Goal: Task Accomplishment & Management: Manage account settings

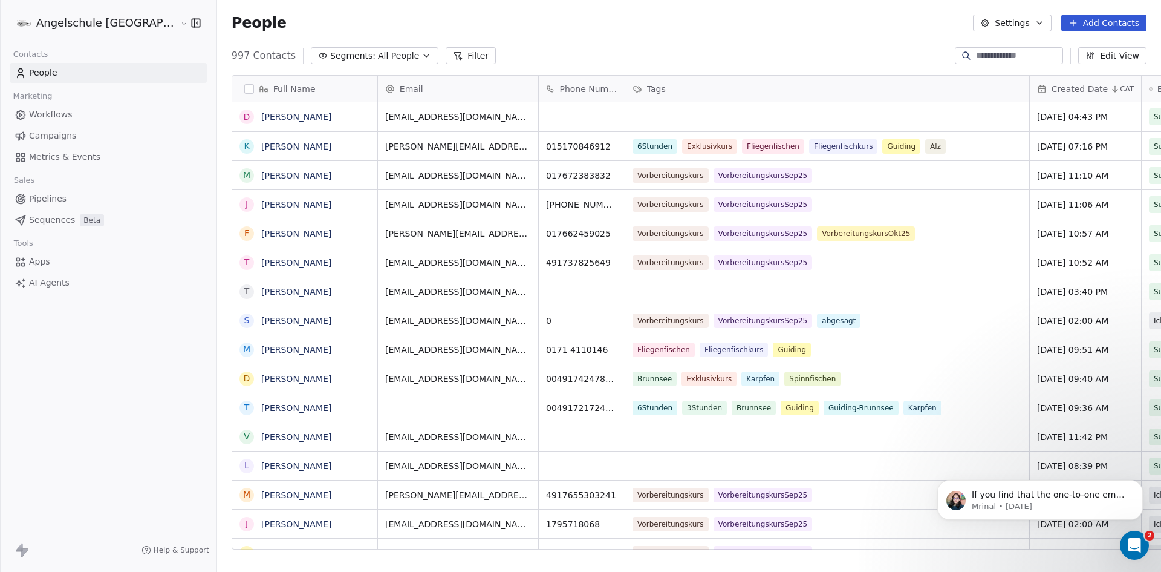
click at [58, 129] on link "Campaigns" at bounding box center [108, 136] width 197 height 20
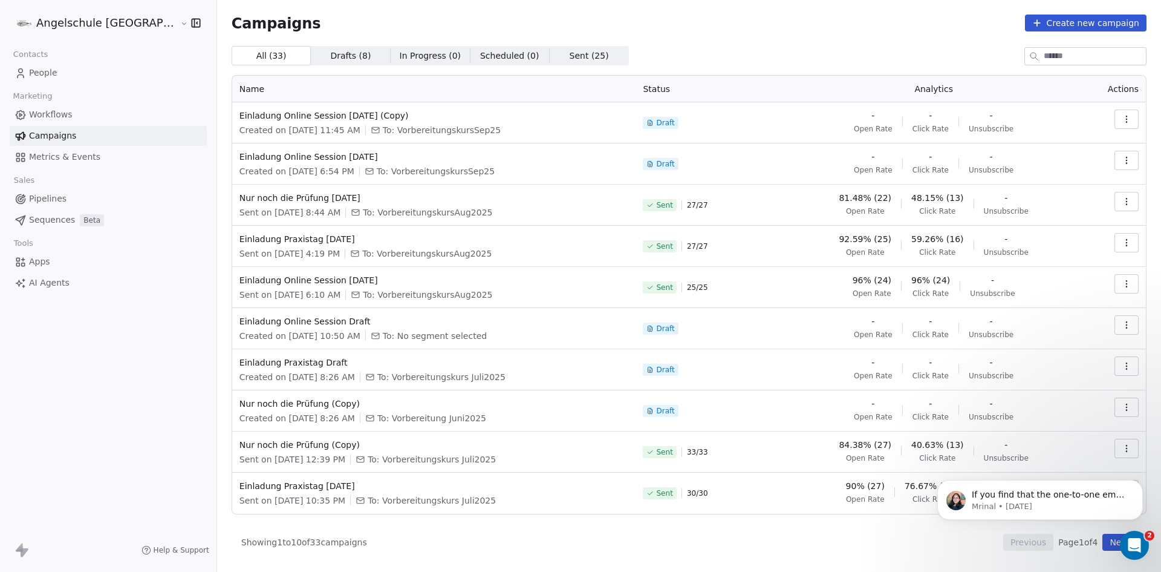
click at [1129, 244] on icon "button" at bounding box center [1127, 243] width 10 height 10
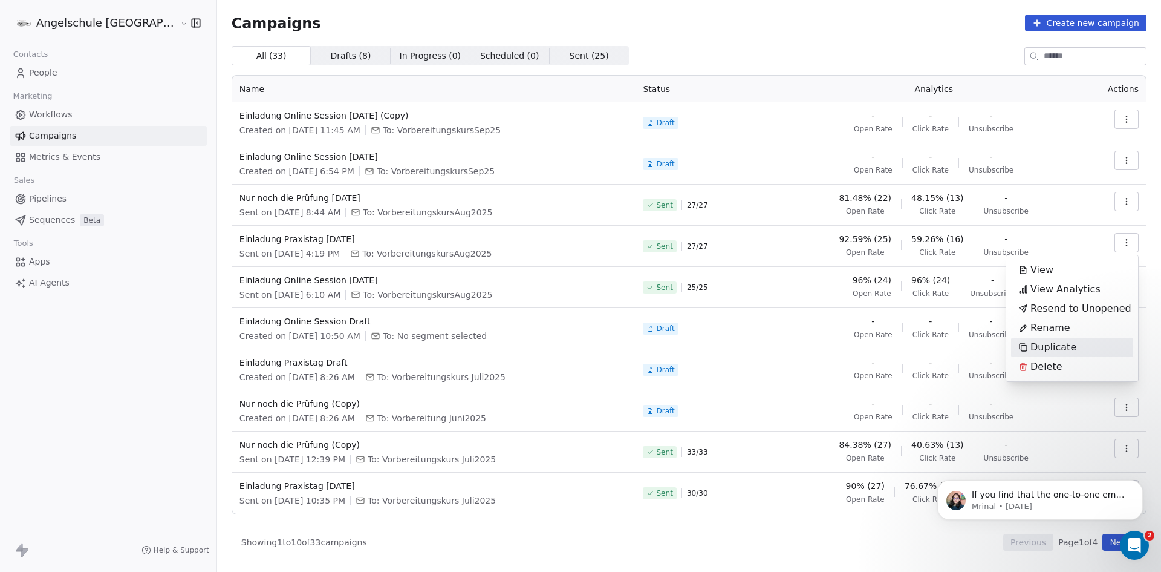
click at [1058, 345] on span "Duplicate" at bounding box center [1054, 347] width 46 height 15
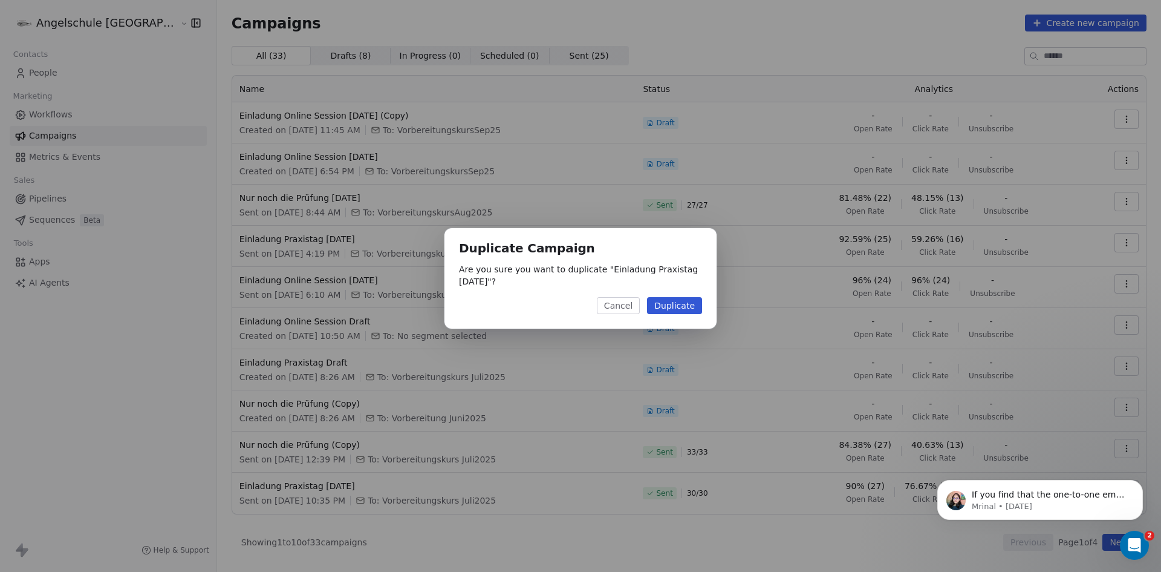
click at [673, 304] on button "Duplicate" at bounding box center [674, 305] width 55 height 17
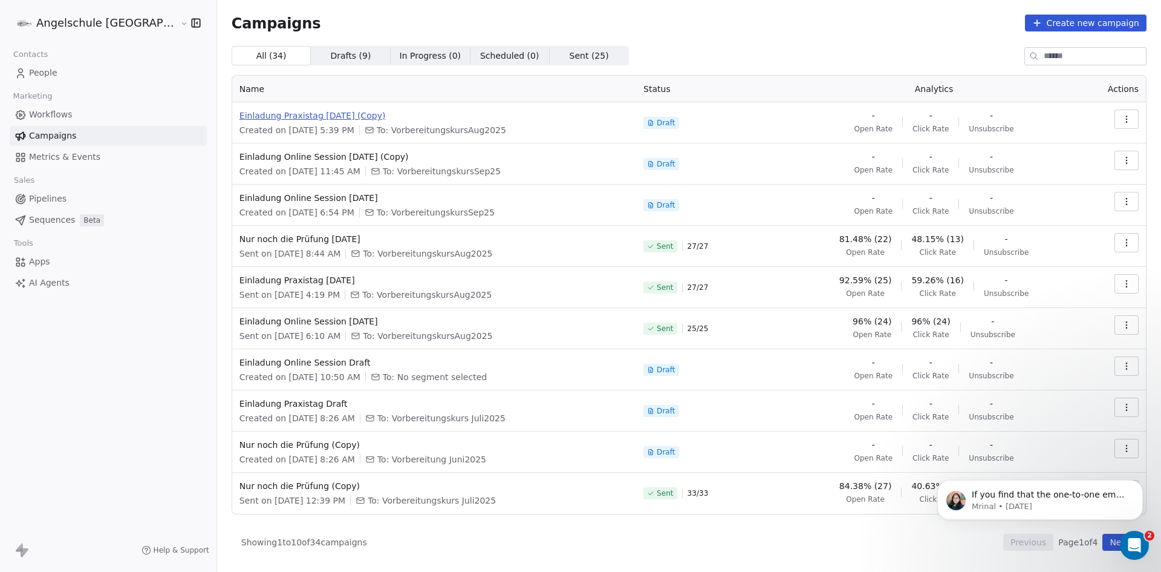
click at [298, 114] on span "Einladung Praxistag [DATE] (Copy)" at bounding box center [435, 115] width 390 height 12
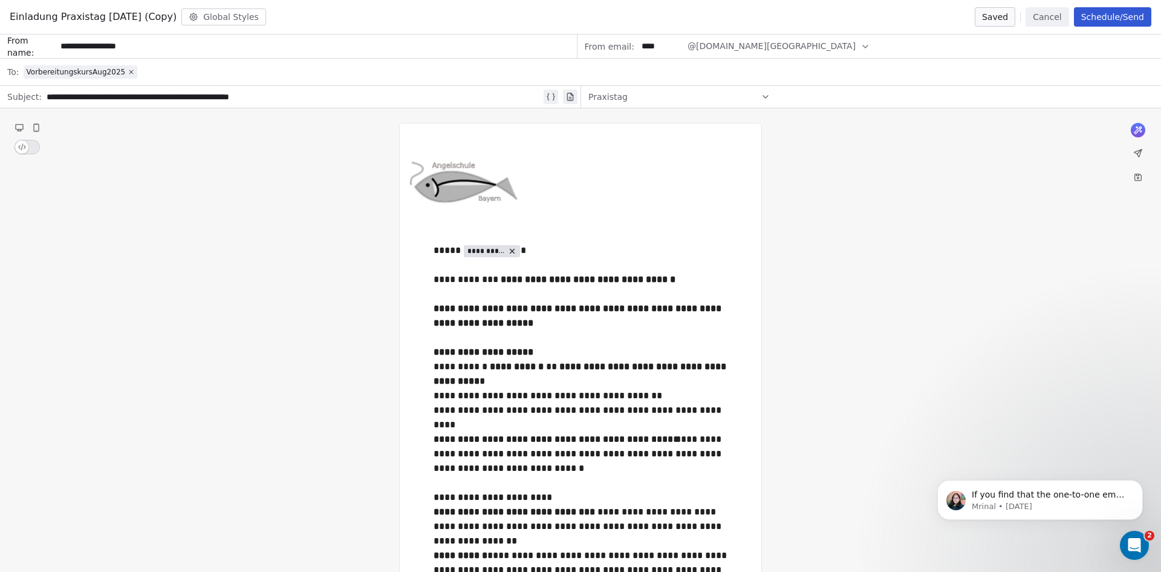
drag, startPoint x: 180, startPoint y: 16, endPoint x: 102, endPoint y: 22, distance: 78.2
click at [102, 22] on span "Einladung Praxistag [DATE] (Copy)" at bounding box center [93, 17] width 167 height 15
click at [177, 16] on span "Einladung Praxistag [DATE] (Copy)" at bounding box center [93, 17] width 167 height 15
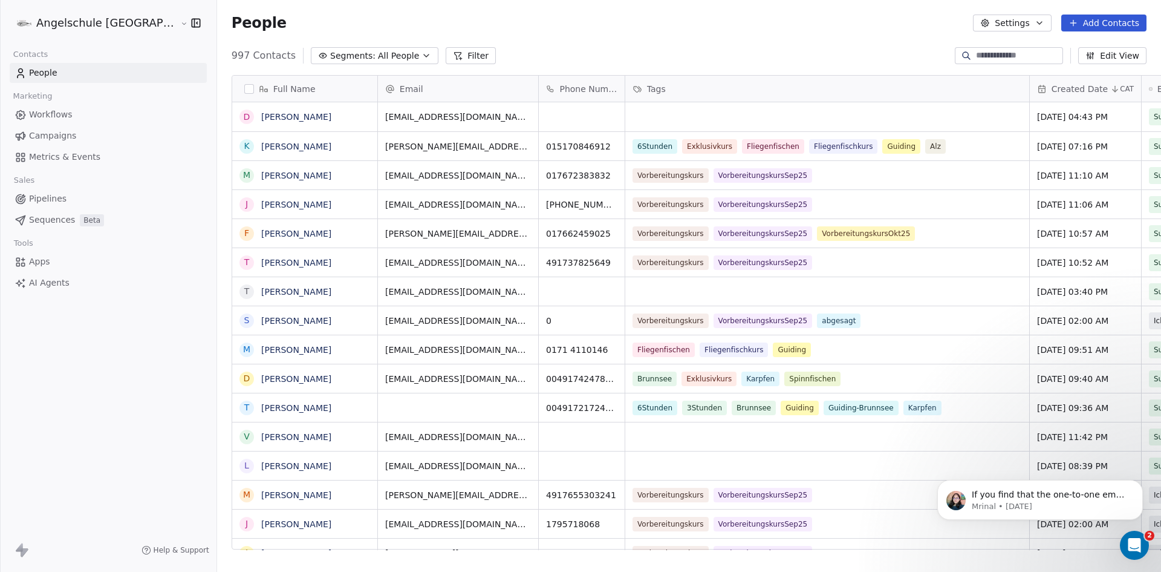
scroll to position [494, 989]
click at [62, 131] on span "Campaigns" at bounding box center [52, 135] width 47 height 13
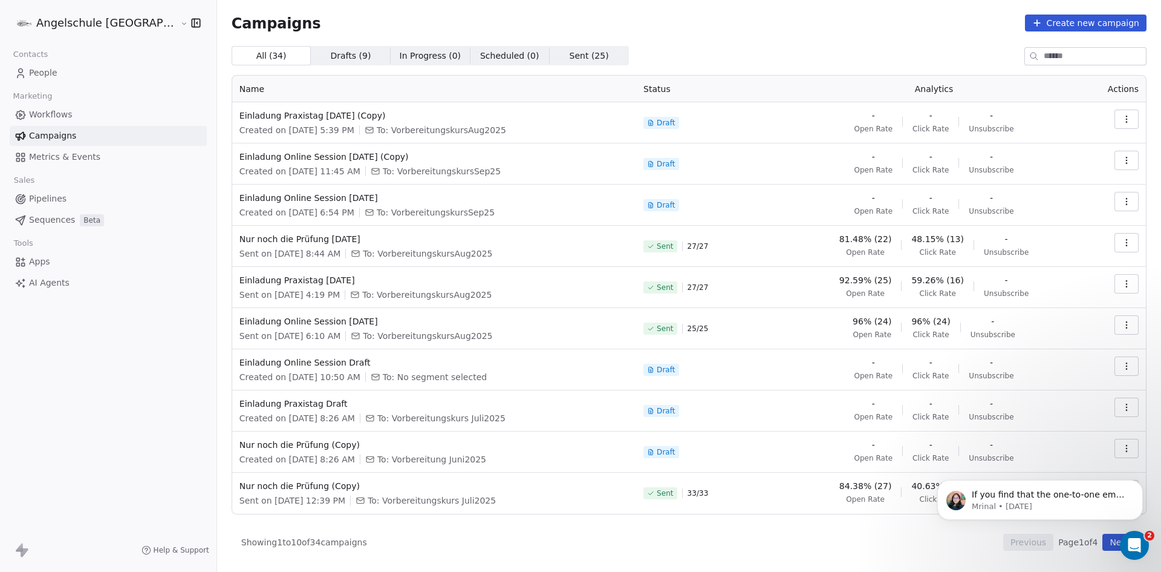
click at [1132, 119] on button "button" at bounding box center [1127, 118] width 24 height 19
click at [1051, 163] on span "Rename" at bounding box center [1051, 165] width 40 height 15
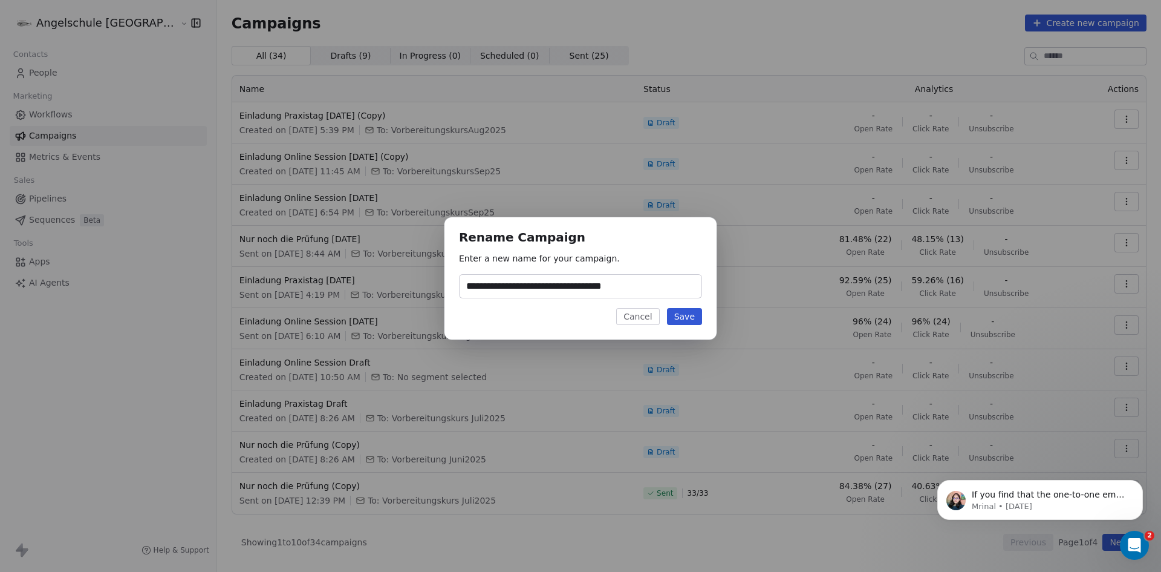
click at [664, 281] on input "**********" at bounding box center [581, 286] width 242 height 23
drag, startPoint x: 664, startPoint y: 281, endPoint x: 556, endPoint y: 282, distance: 107.7
click at [556, 282] on input "**********" at bounding box center [581, 286] width 242 height 23
type input "**********"
click at [678, 316] on button "Save" at bounding box center [684, 316] width 35 height 17
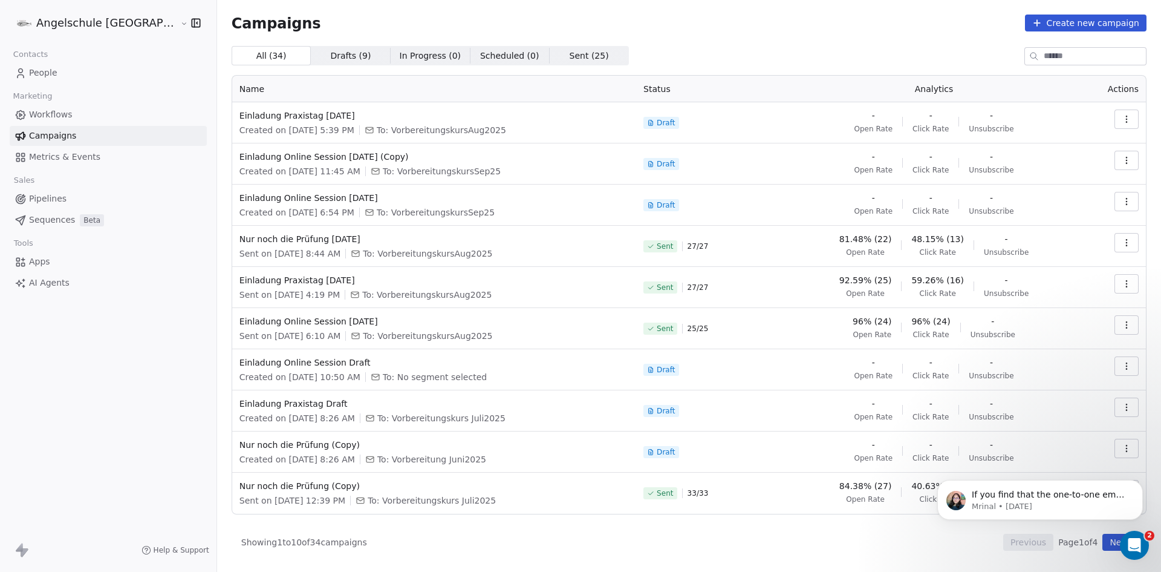
click at [1130, 119] on icon "button" at bounding box center [1127, 119] width 10 height 10
click at [1035, 145] on span "Edit" at bounding box center [1040, 146] width 19 height 15
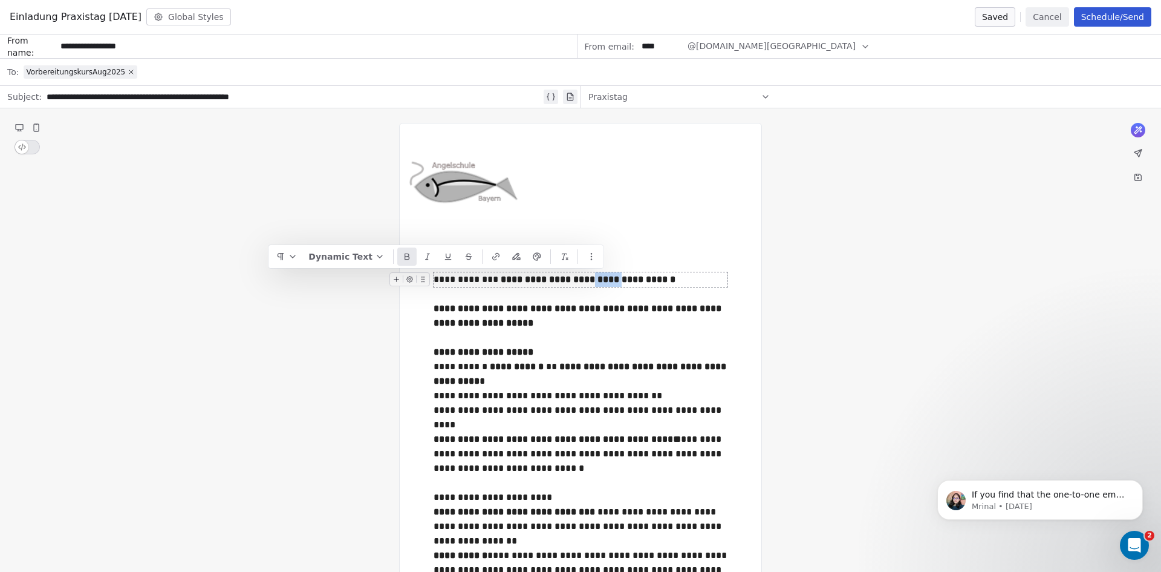
drag, startPoint x: 602, startPoint y: 281, endPoint x: 577, endPoint y: 284, distance: 25.5
click at [577, 284] on strong "**********" at bounding box center [588, 279] width 175 height 9
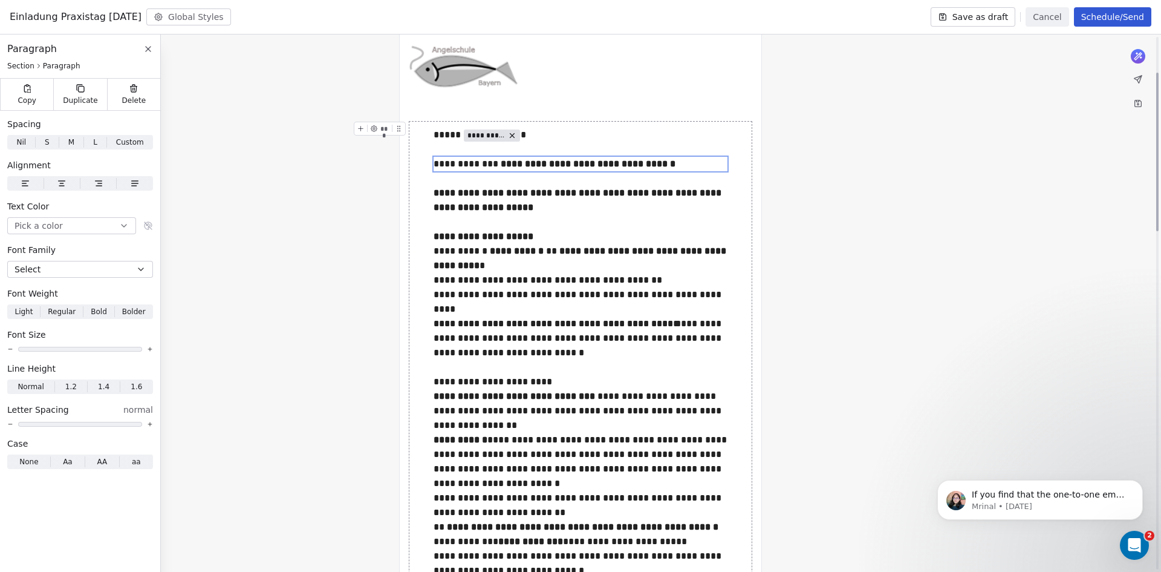
scroll to position [121, 0]
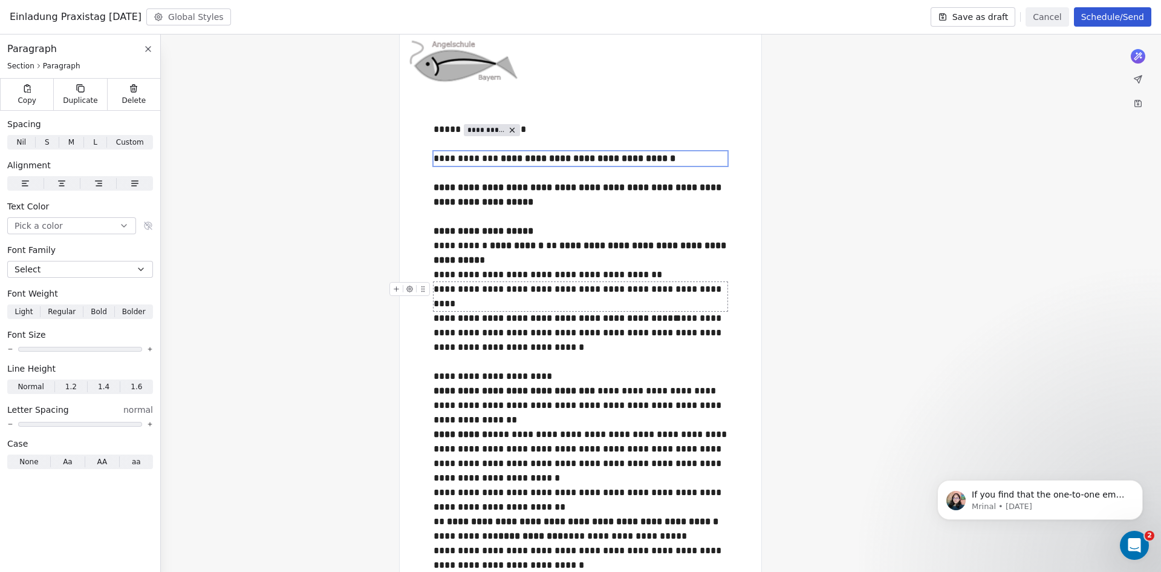
click at [536, 303] on div "**********" at bounding box center [581, 296] width 294 height 29
click at [545, 302] on div "**********" at bounding box center [581, 296] width 294 height 29
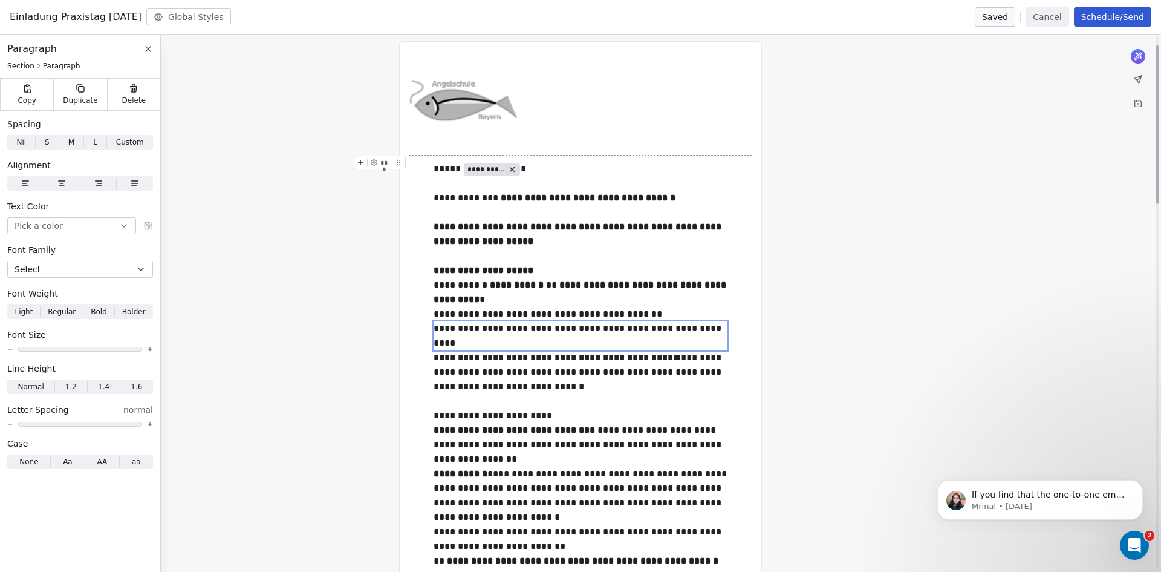
scroll to position [0, 0]
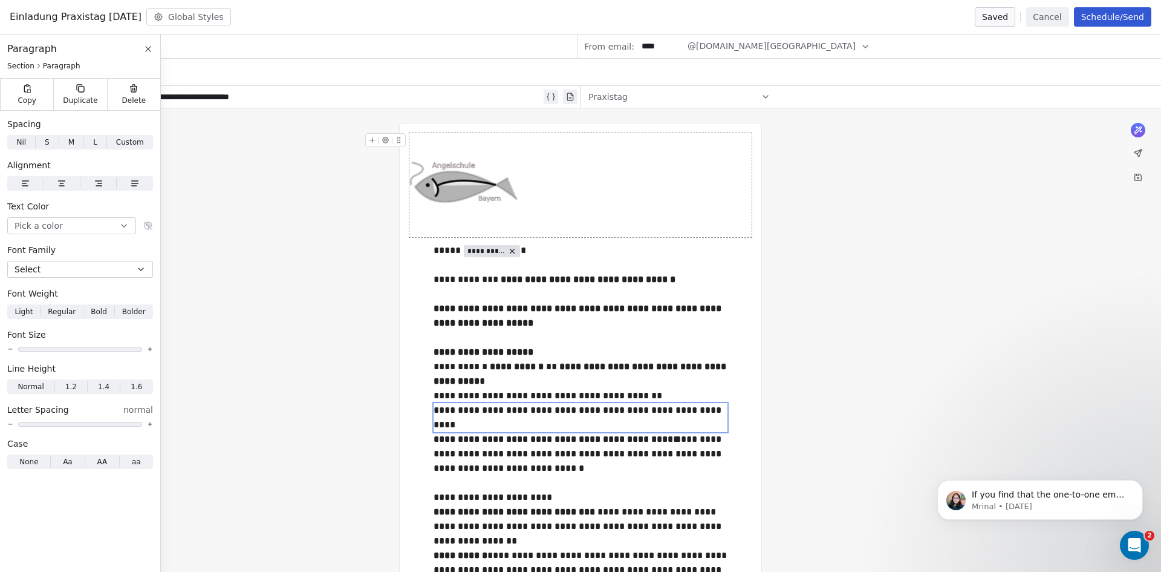
click at [147, 47] on icon at bounding box center [148, 49] width 10 height 10
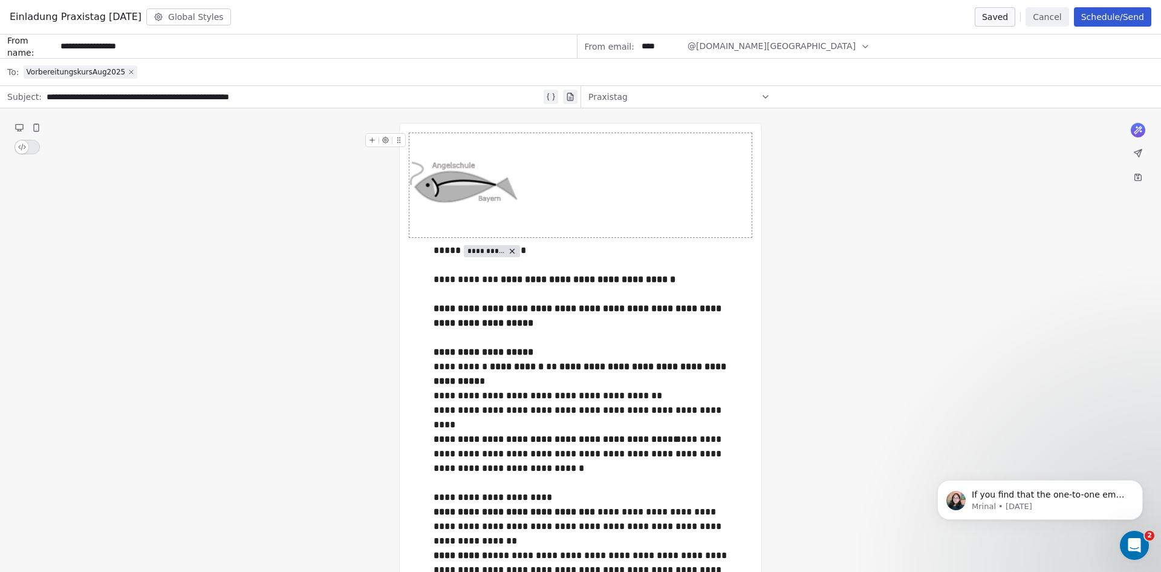
click at [129, 72] on icon at bounding box center [131, 72] width 4 height 4
click at [129, 69] on div at bounding box center [589, 72] width 1130 height 27
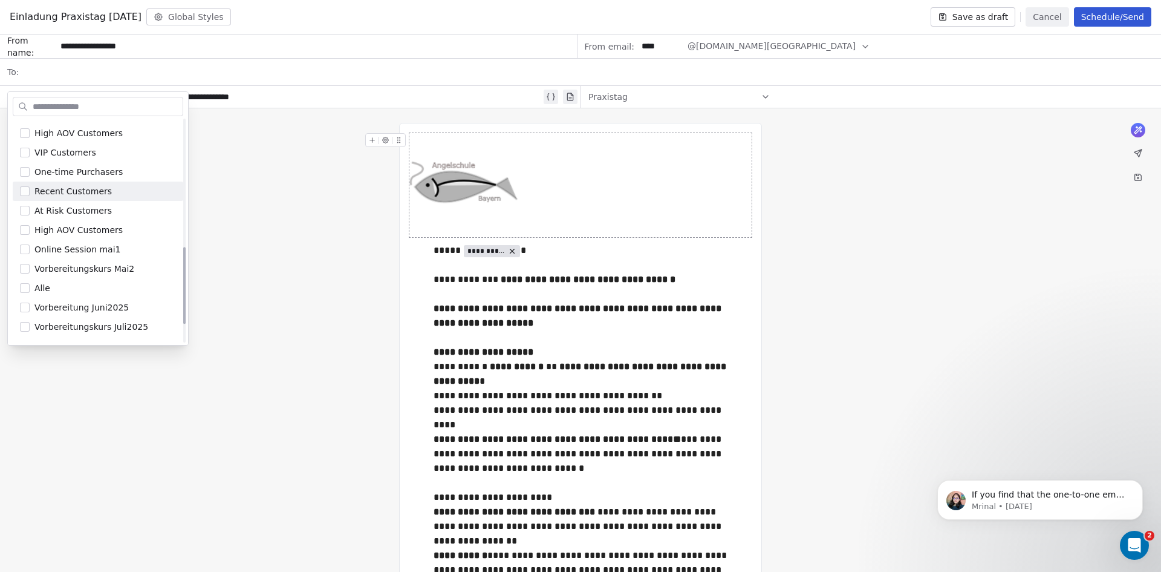
scroll to position [420, 0]
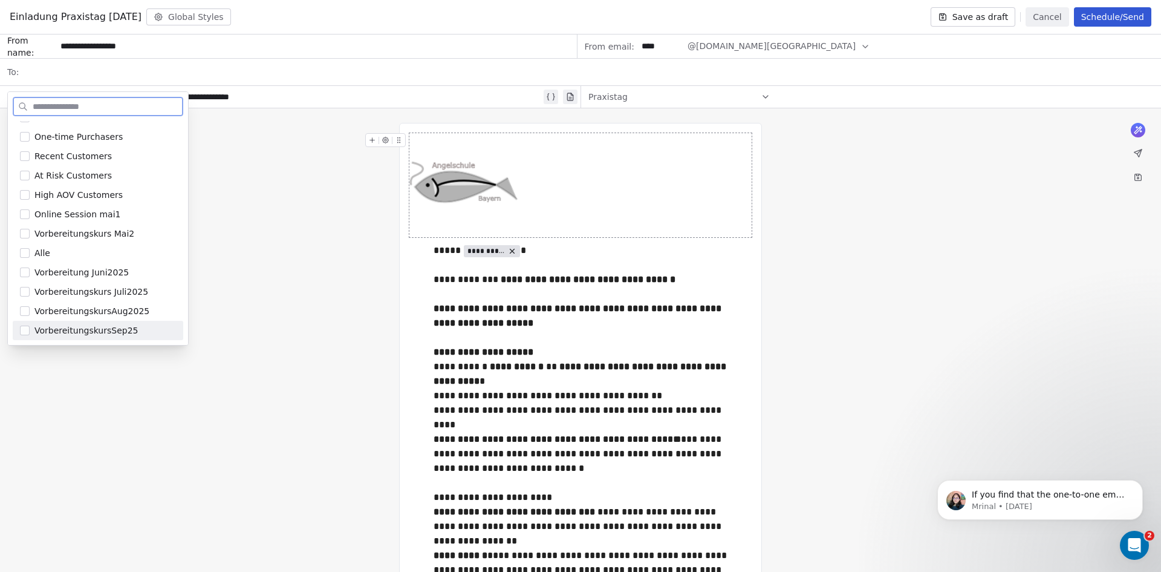
click at [25, 331] on button "Suggestions" at bounding box center [25, 330] width 10 height 10
click at [122, 331] on span "VorbereitungskursSep25" at bounding box center [85, 330] width 103 height 12
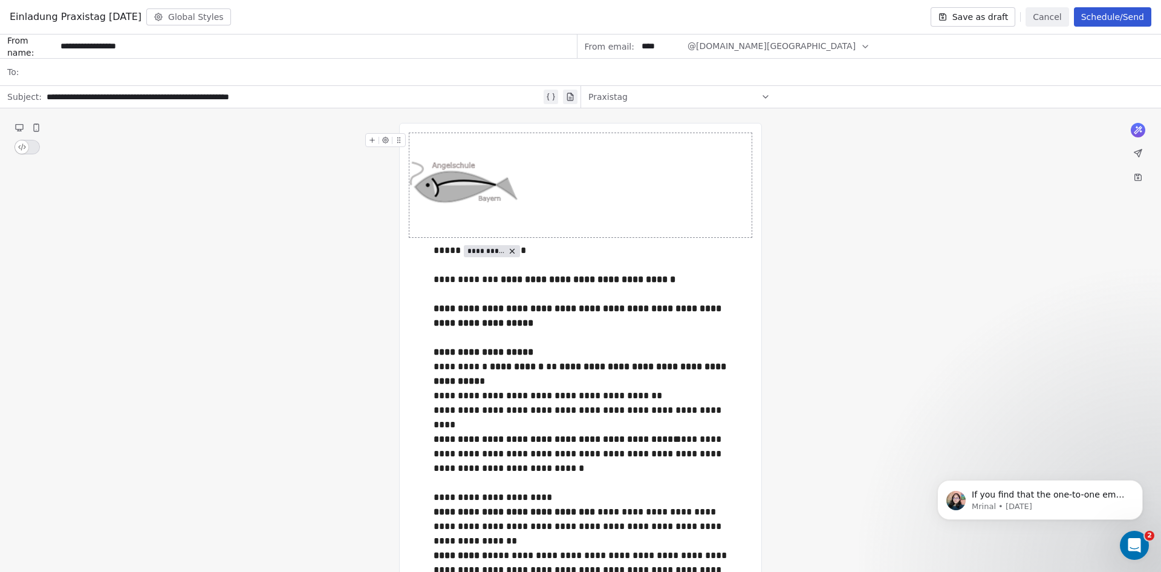
click at [113, 79] on div at bounding box center [589, 72] width 1130 height 27
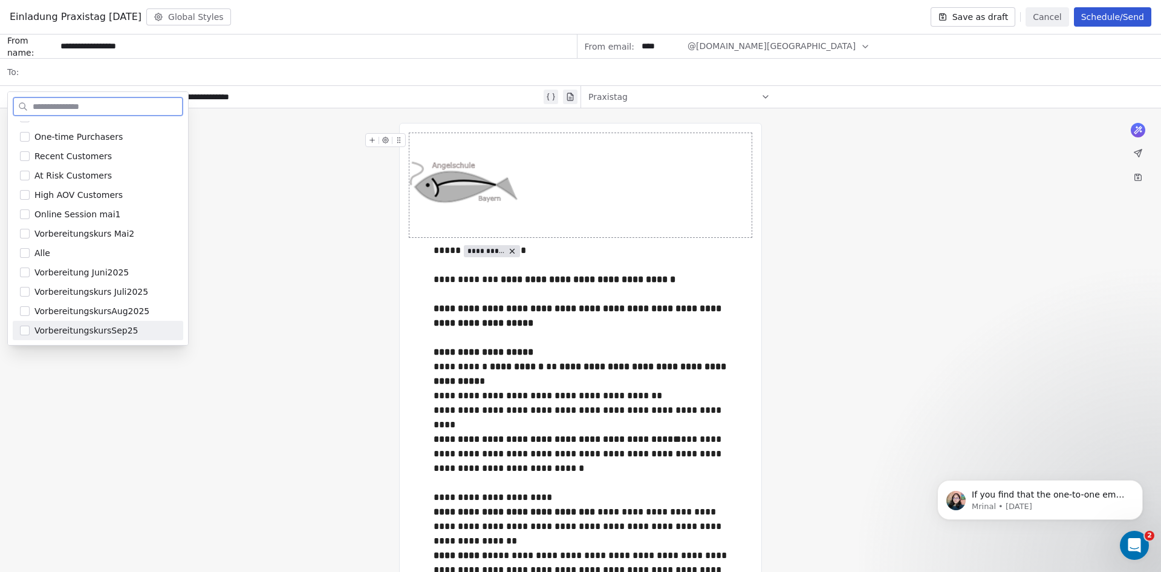
click at [21, 328] on button "Suggestions" at bounding box center [25, 330] width 10 height 10
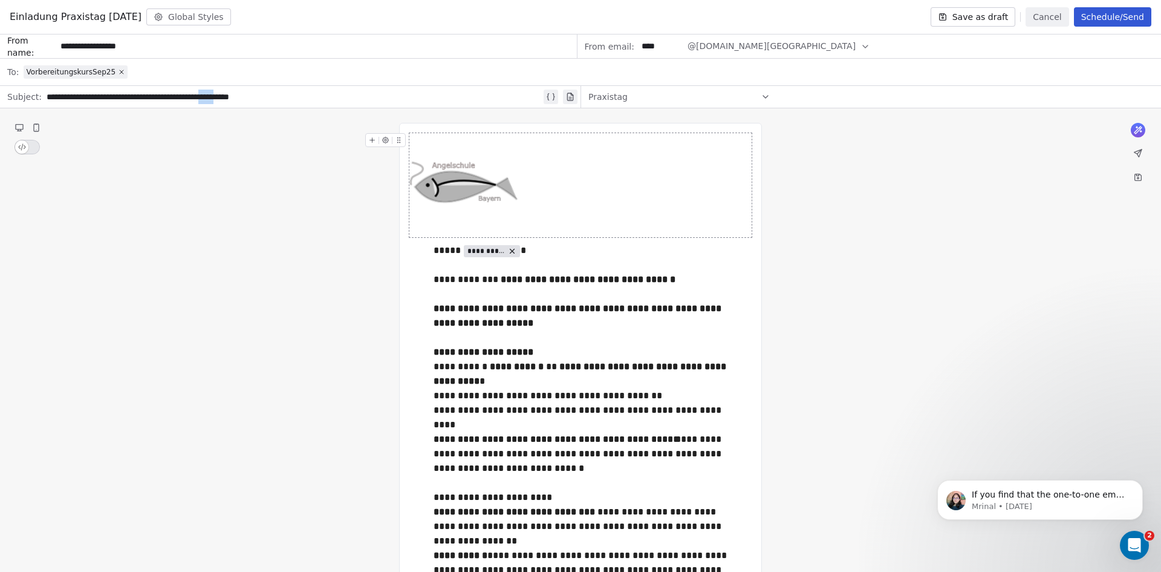
drag, startPoint x: 267, startPoint y: 96, endPoint x: 246, endPoint y: 99, distance: 20.7
click at [246, 99] on div "**********" at bounding box center [294, 97] width 495 height 15
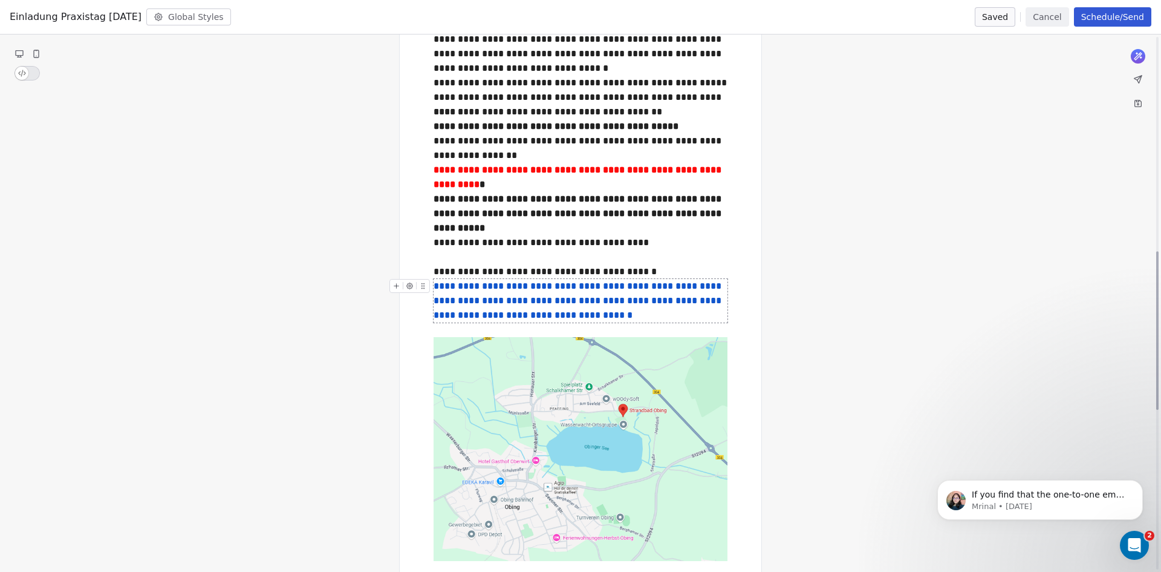
scroll to position [726, 0]
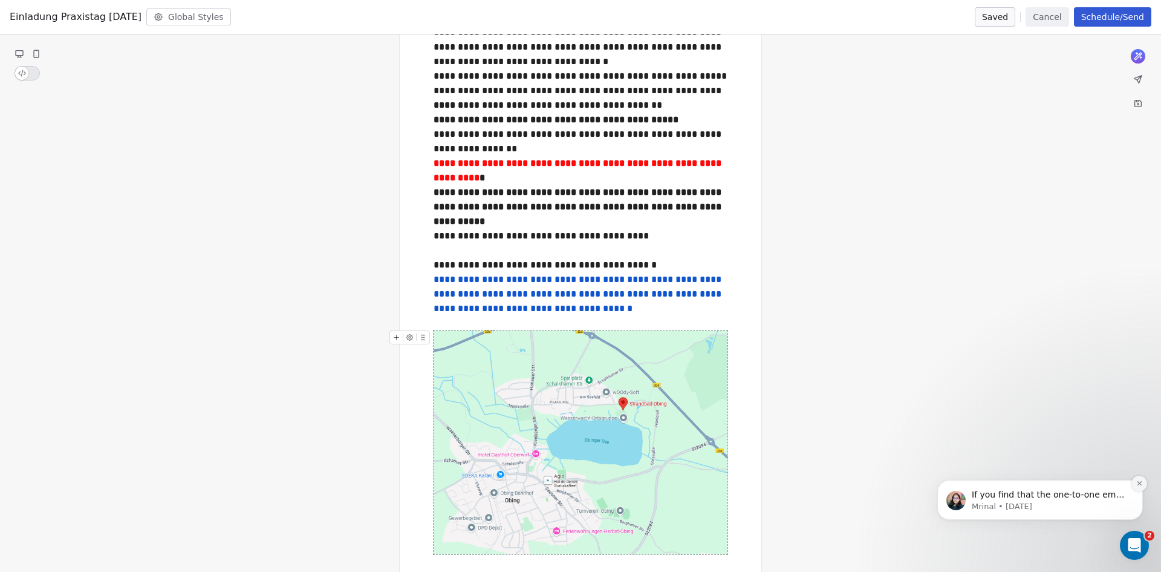
click at [1138, 485] on icon "Dismiss notification" at bounding box center [1139, 483] width 7 height 7
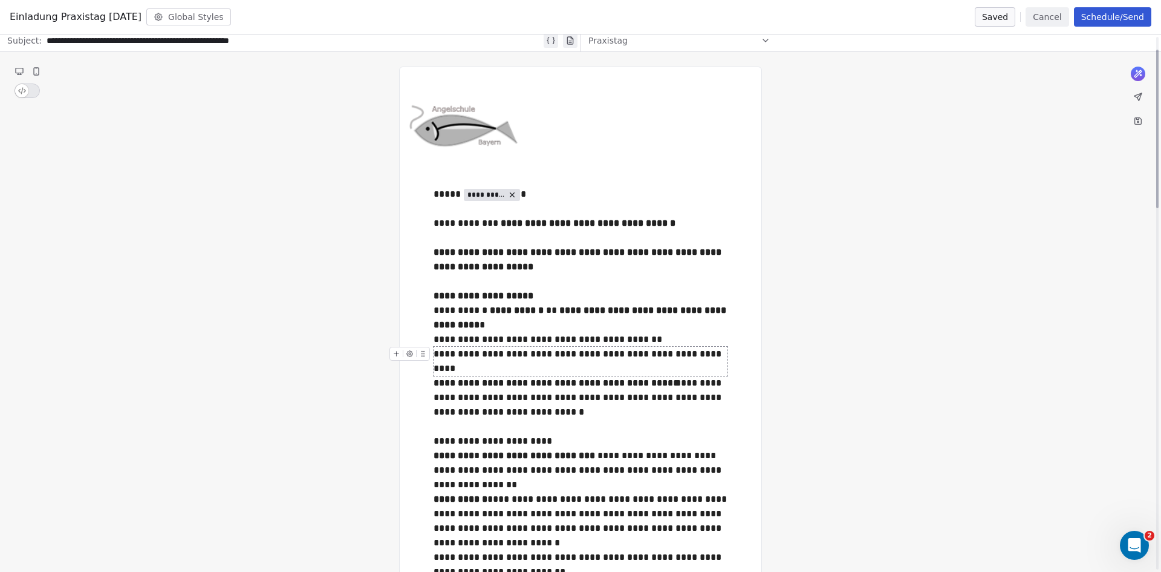
scroll to position [0, 0]
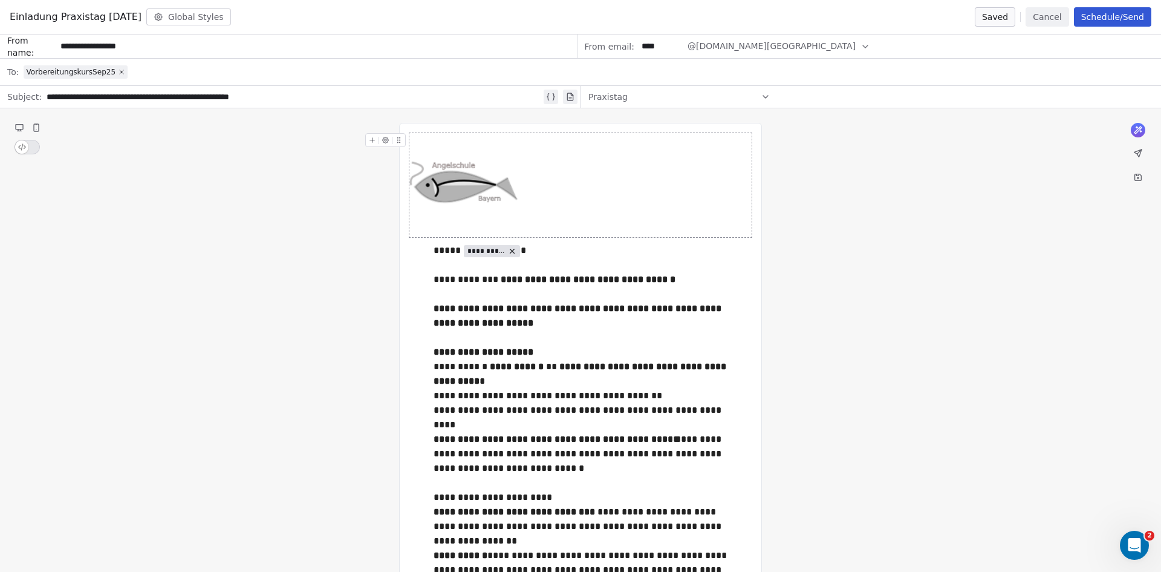
click at [1112, 18] on button "Schedule/Send" at bounding box center [1112, 16] width 77 height 19
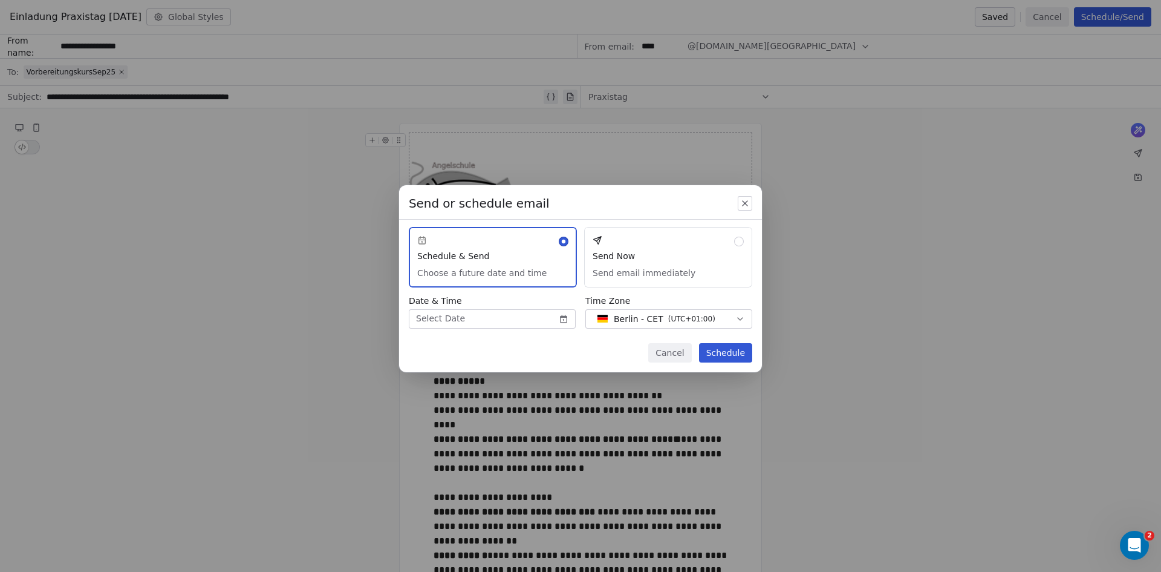
click at [736, 240] on button "Send Now Send email immediately" at bounding box center [668, 257] width 168 height 60
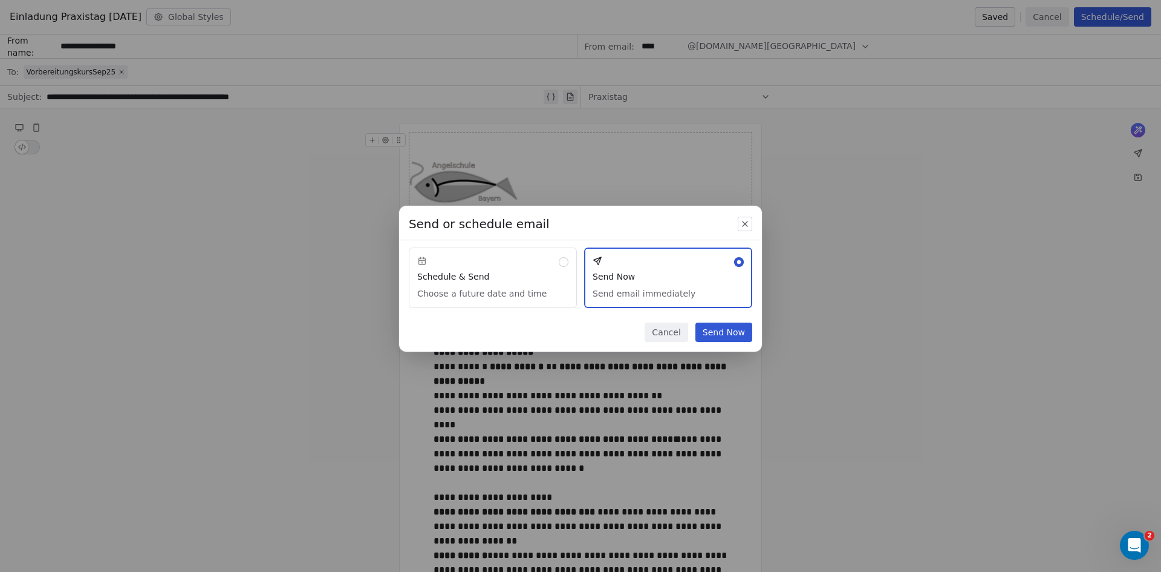
click at [734, 328] on button "Send Now" at bounding box center [724, 331] width 57 height 19
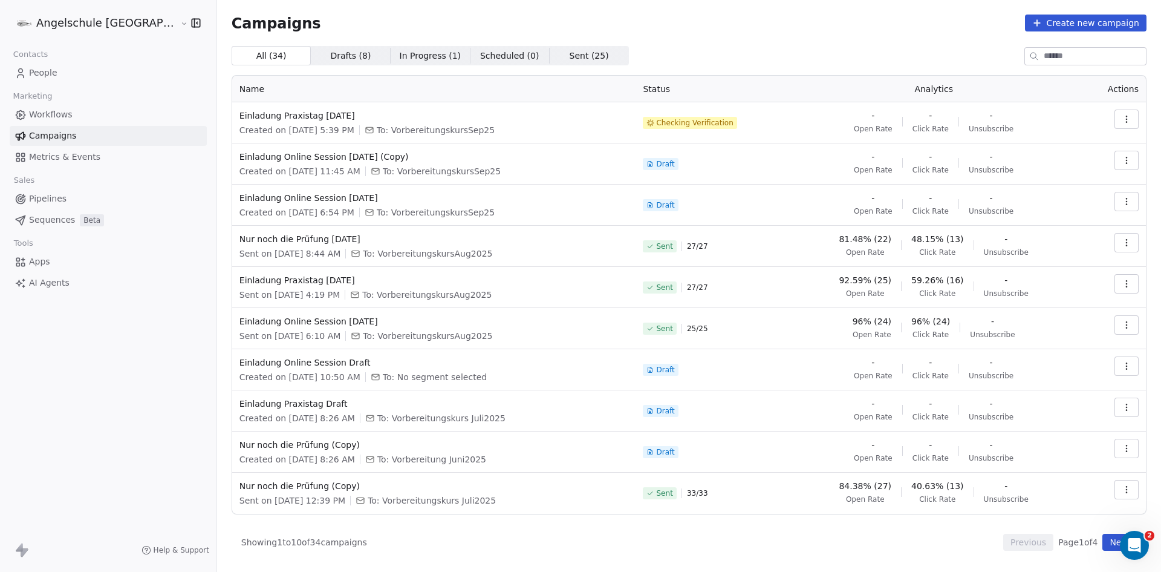
click at [1129, 117] on icon "button" at bounding box center [1127, 119] width 10 height 10
click at [971, 48] on html "Angelschule [GEOGRAPHIC_DATA] Contacts People Marketing Workflows Campaigns Met…" at bounding box center [580, 286] width 1161 height 572
click at [1129, 123] on icon "button" at bounding box center [1127, 119] width 10 height 10
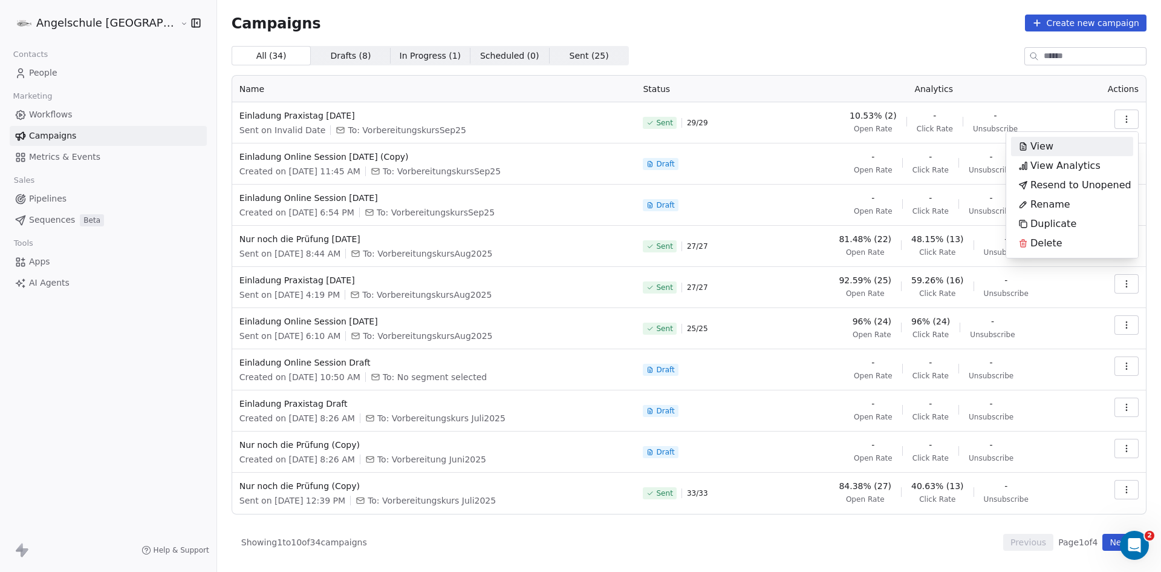
click at [1044, 144] on span "View" at bounding box center [1042, 146] width 23 height 15
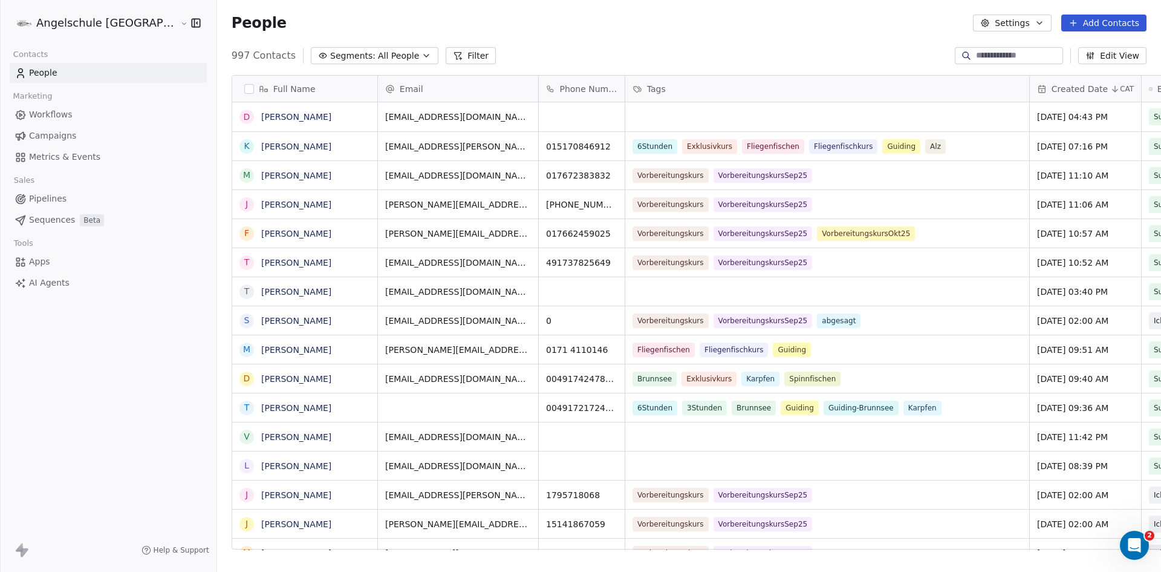
scroll to position [494, 989]
click at [56, 135] on span "Campaigns" at bounding box center [52, 135] width 47 height 13
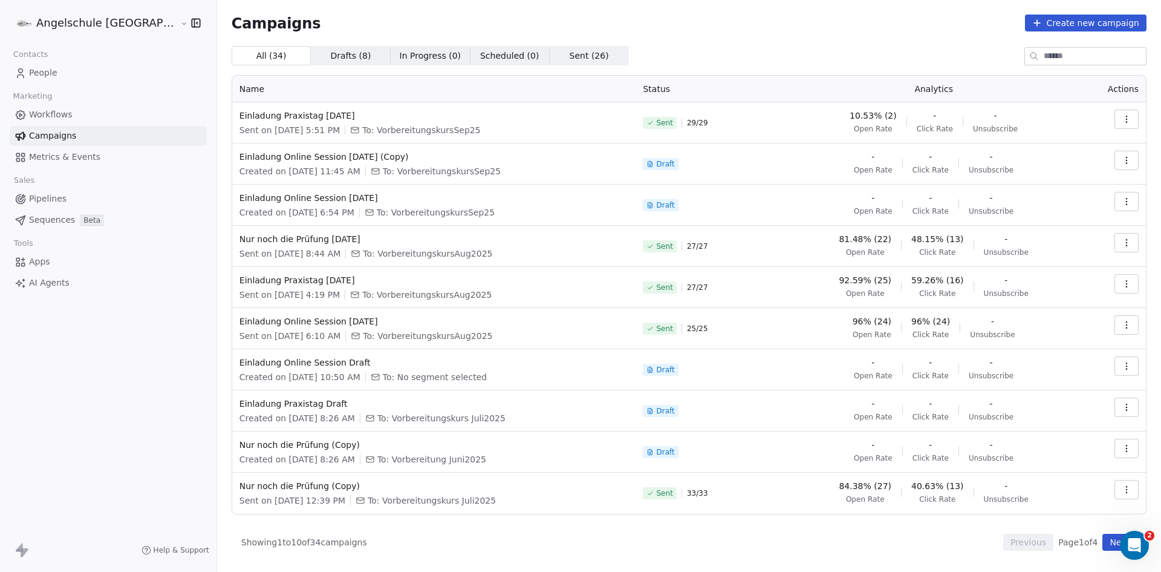
click at [298, 126] on span "Sent on Sep 28, 2025, 5:51 PM" at bounding box center [290, 130] width 100 height 12
click at [1133, 117] on button "button" at bounding box center [1127, 118] width 24 height 19
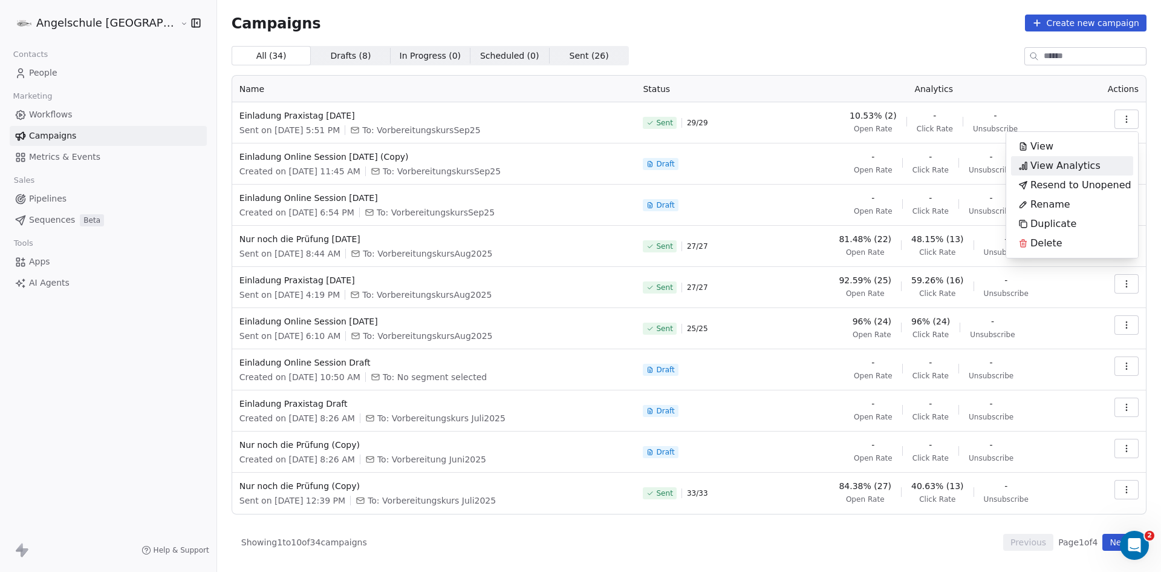
click at [1046, 163] on span "View Analytics" at bounding box center [1066, 165] width 70 height 15
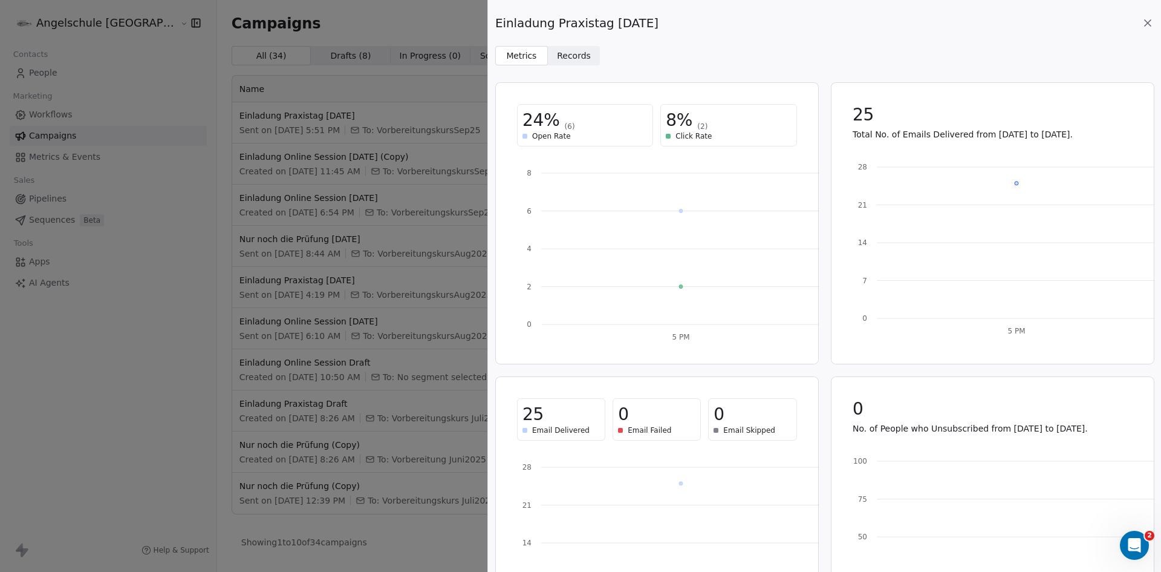
click at [1149, 23] on icon at bounding box center [1148, 23] width 12 height 12
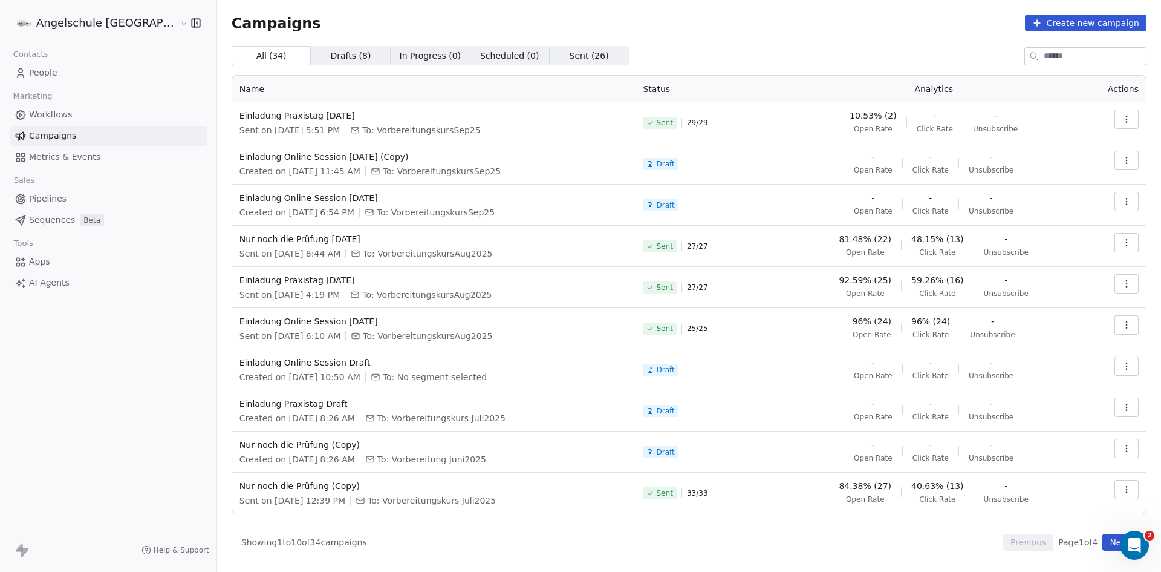
click at [1131, 119] on icon "button" at bounding box center [1127, 119] width 10 height 10
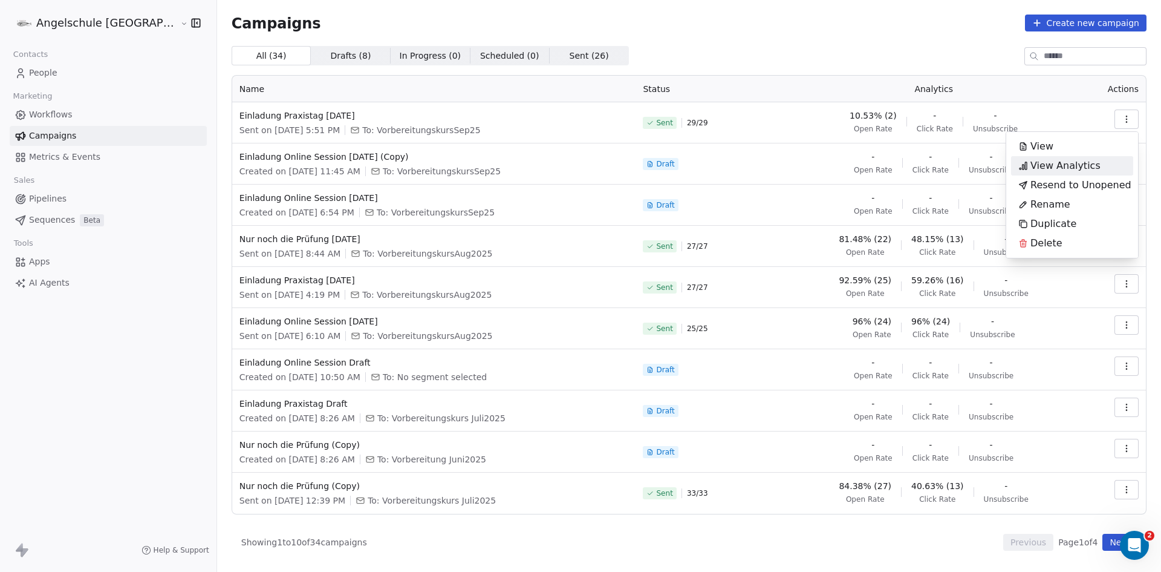
click at [1059, 163] on span "View Analytics" at bounding box center [1066, 165] width 70 height 15
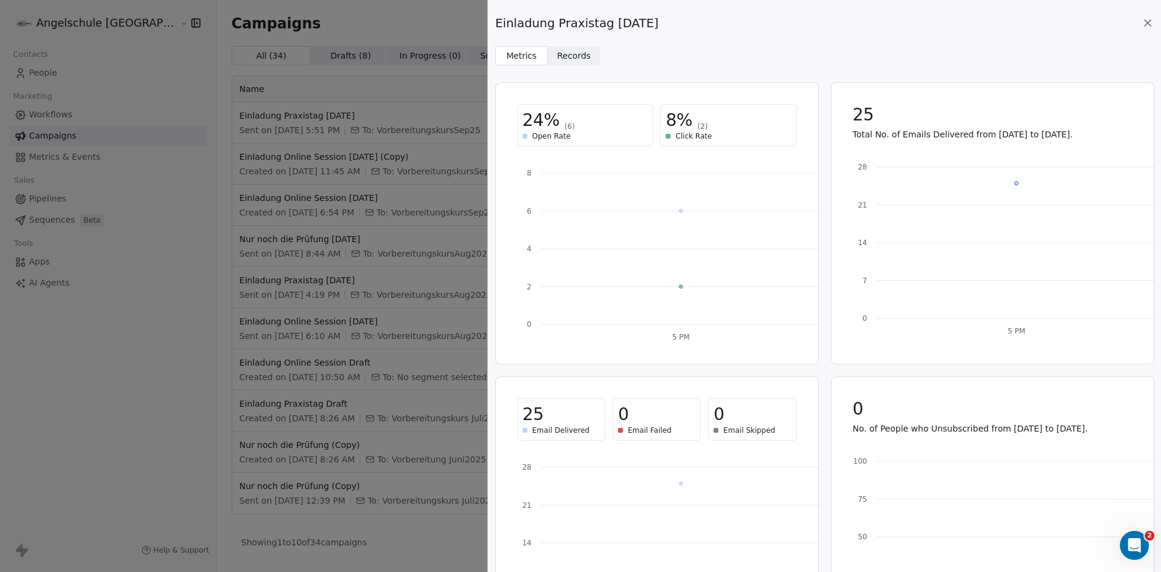
click at [1149, 20] on icon at bounding box center [1148, 23] width 12 height 12
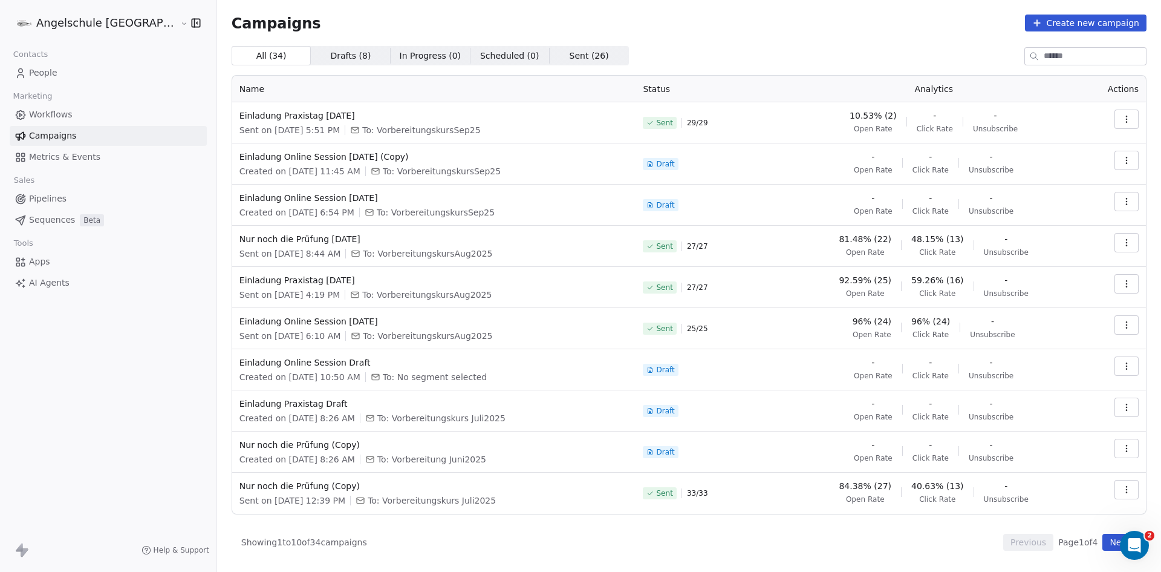
click at [1130, 120] on icon "button" at bounding box center [1127, 119] width 10 height 10
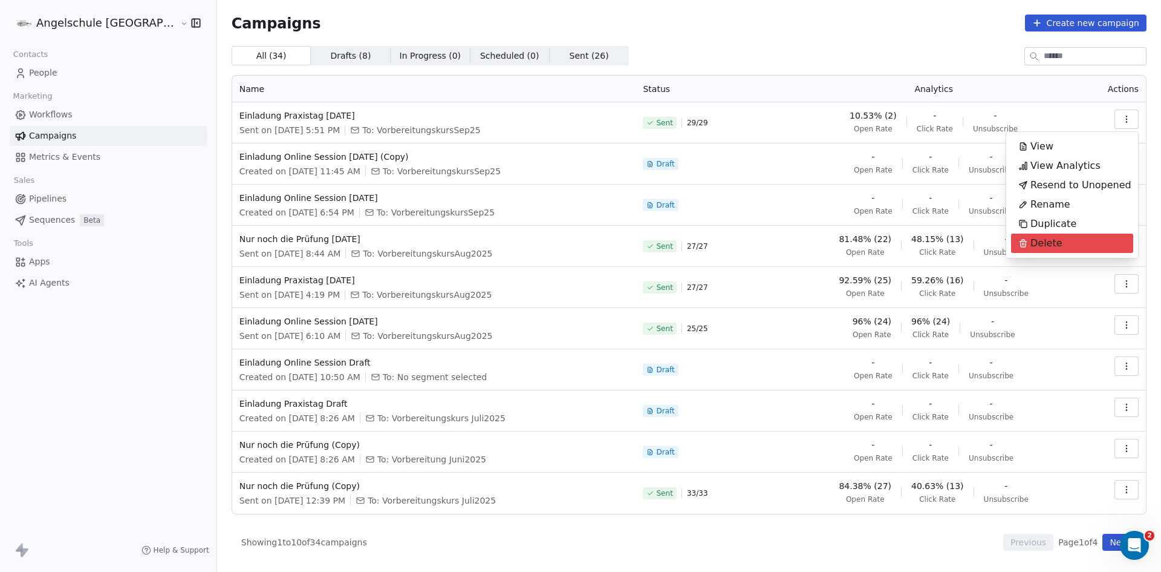
click at [44, 71] on html "Angelschule Bayern Contacts People Marketing Workflows Campaigns Metrics & Even…" at bounding box center [580, 286] width 1161 height 572
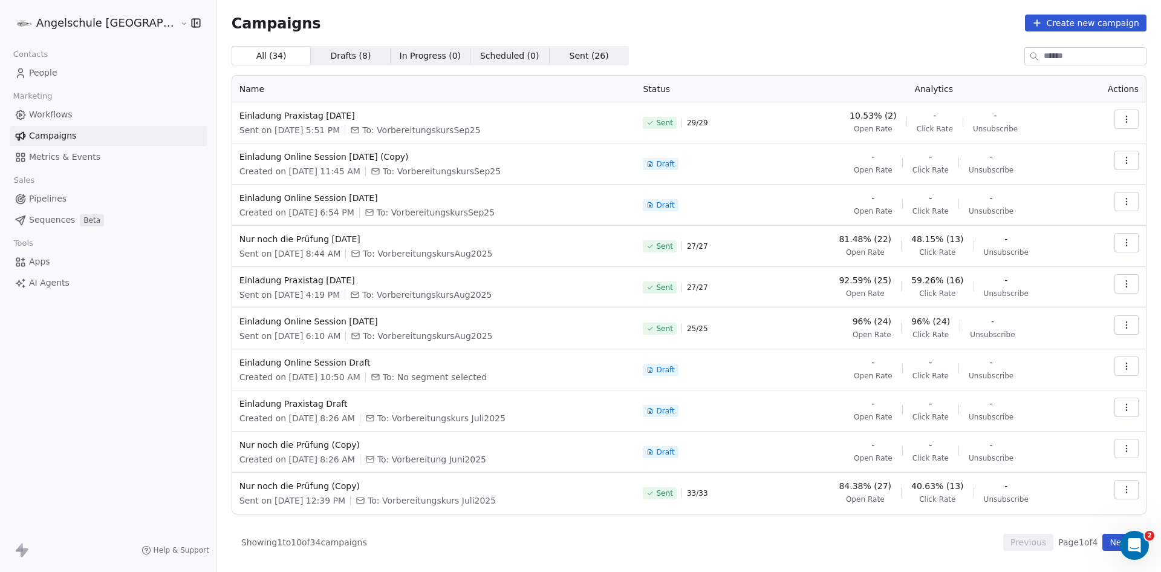
click at [38, 72] on span "People" at bounding box center [43, 73] width 28 height 13
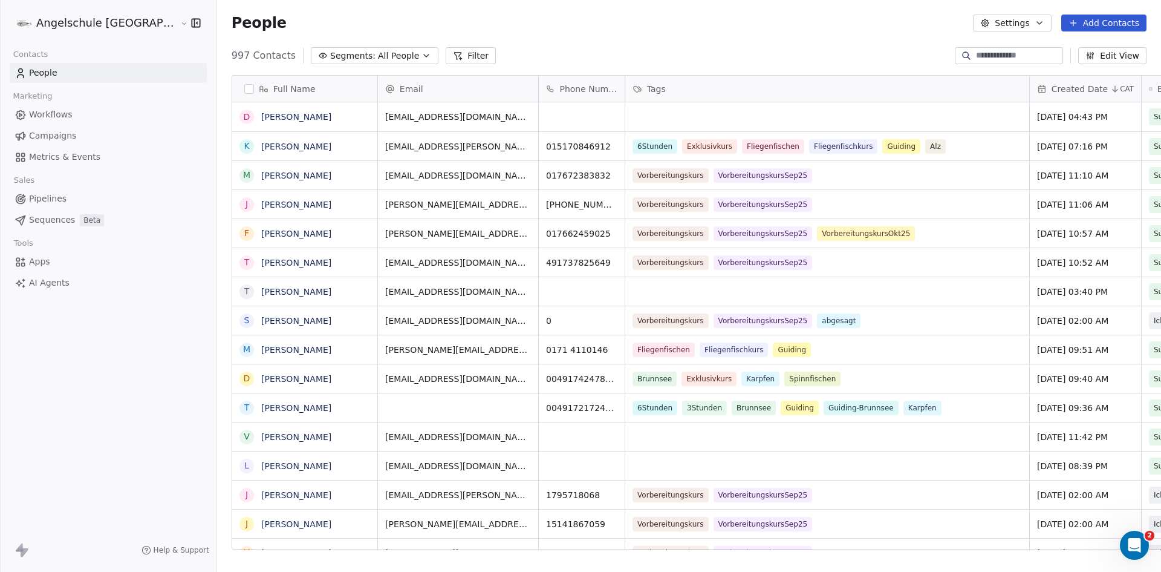
scroll to position [494, 989]
click at [422, 56] on icon "button" at bounding box center [427, 56] width 10 height 10
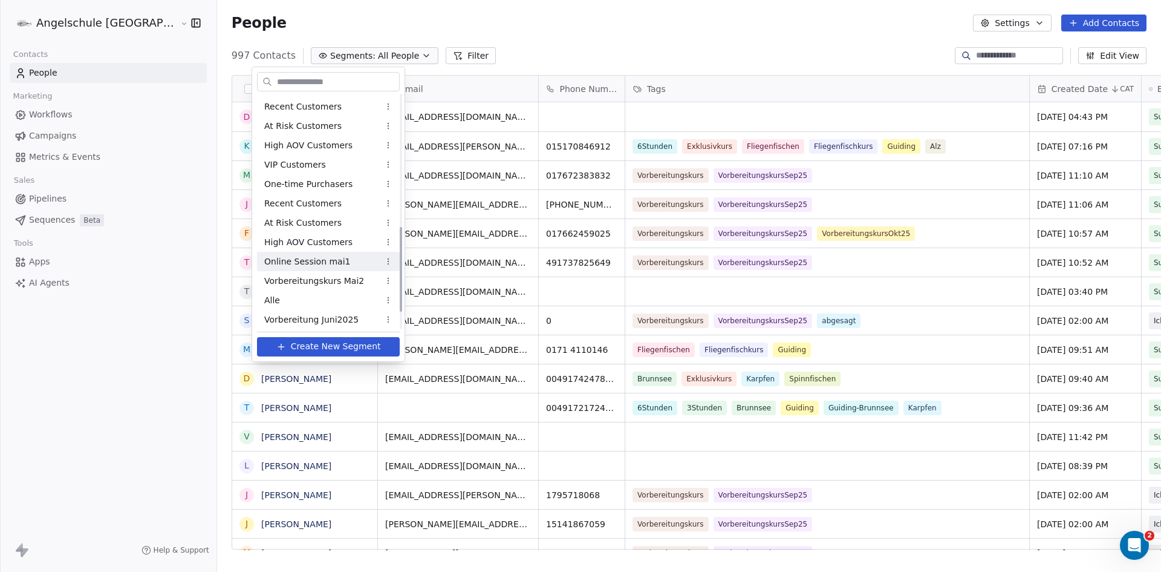
scroll to position [408, 0]
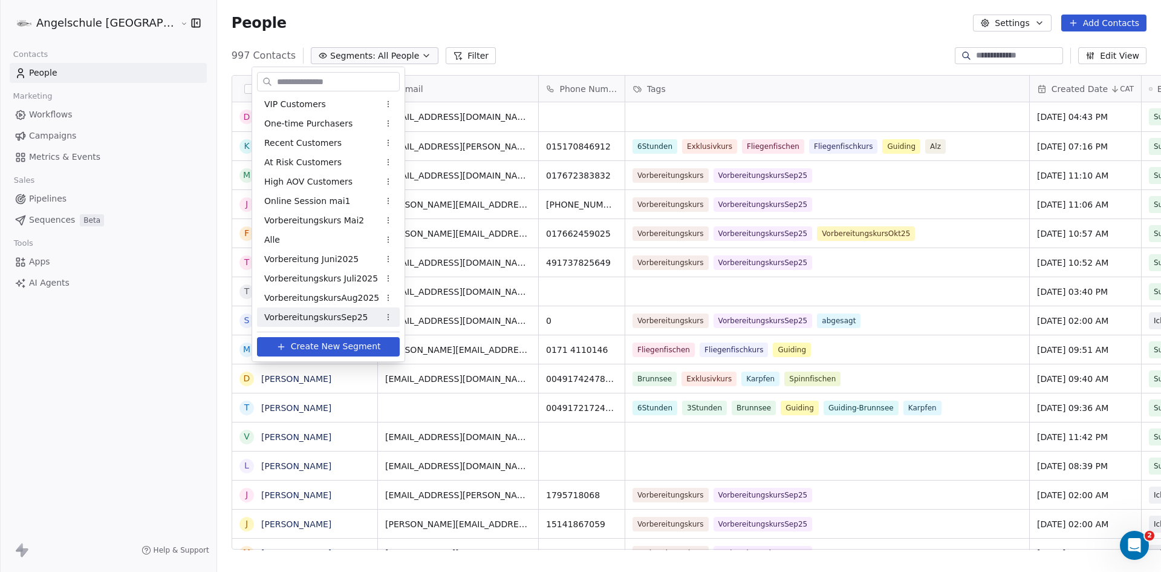
click at [357, 320] on span "VorbereitungskursSep25" at bounding box center [315, 317] width 103 height 13
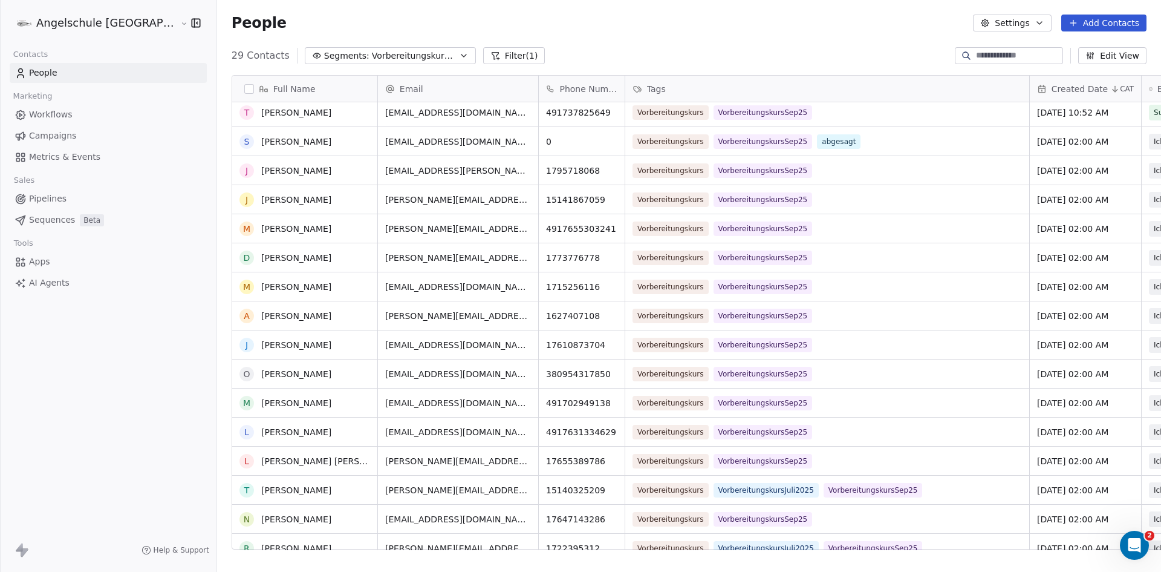
scroll to position [0, 0]
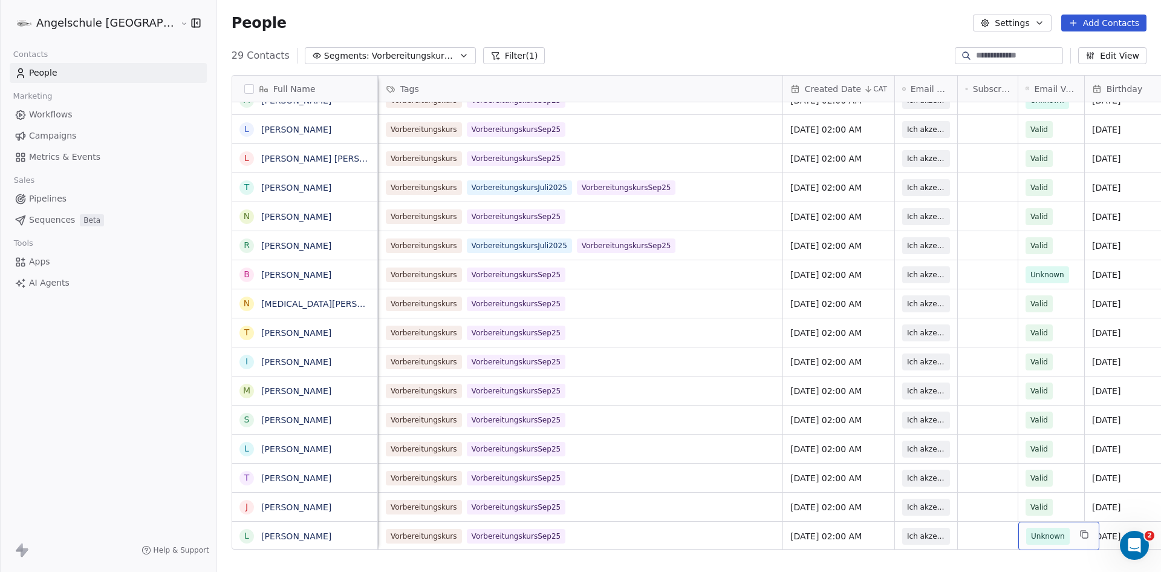
click at [1031, 530] on span "Unknown" at bounding box center [1048, 536] width 34 height 12
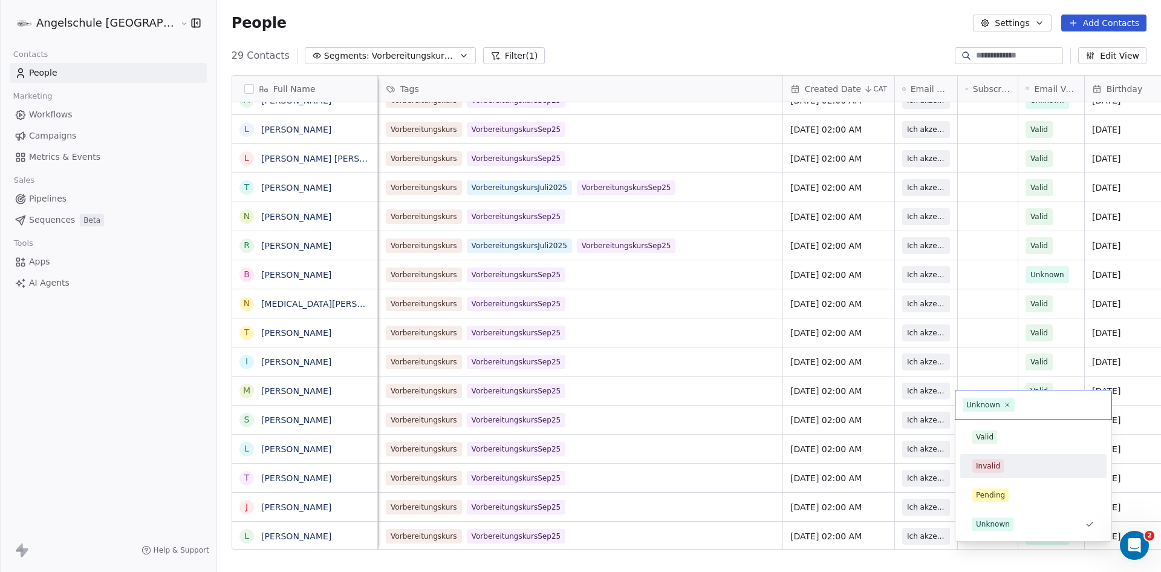
click at [934, 465] on html "Angelschule Bayern Contacts People Marketing Workflows Campaigns Metrics & Even…" at bounding box center [580, 286] width 1161 height 572
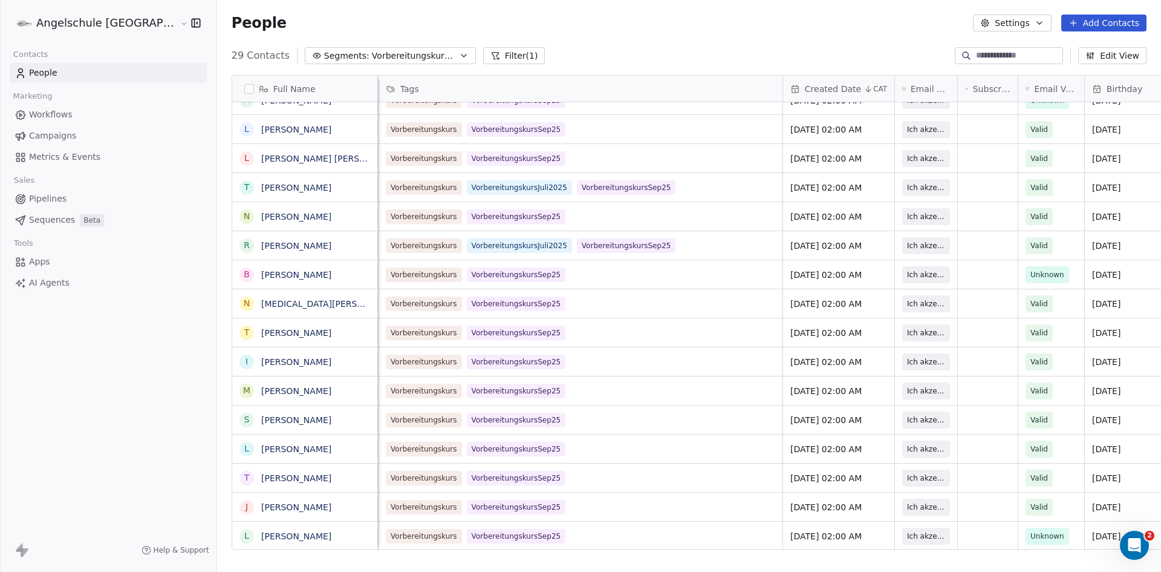
click at [52, 133] on span "Campaigns" at bounding box center [52, 135] width 47 height 13
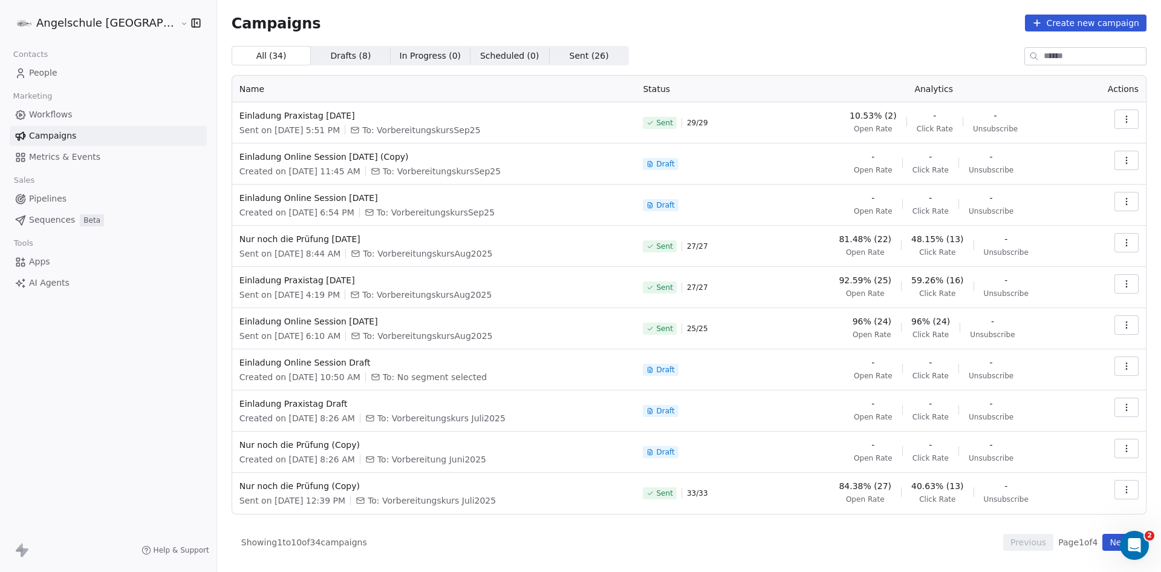
click at [1127, 115] on icon "button" at bounding box center [1127, 119] width 10 height 10
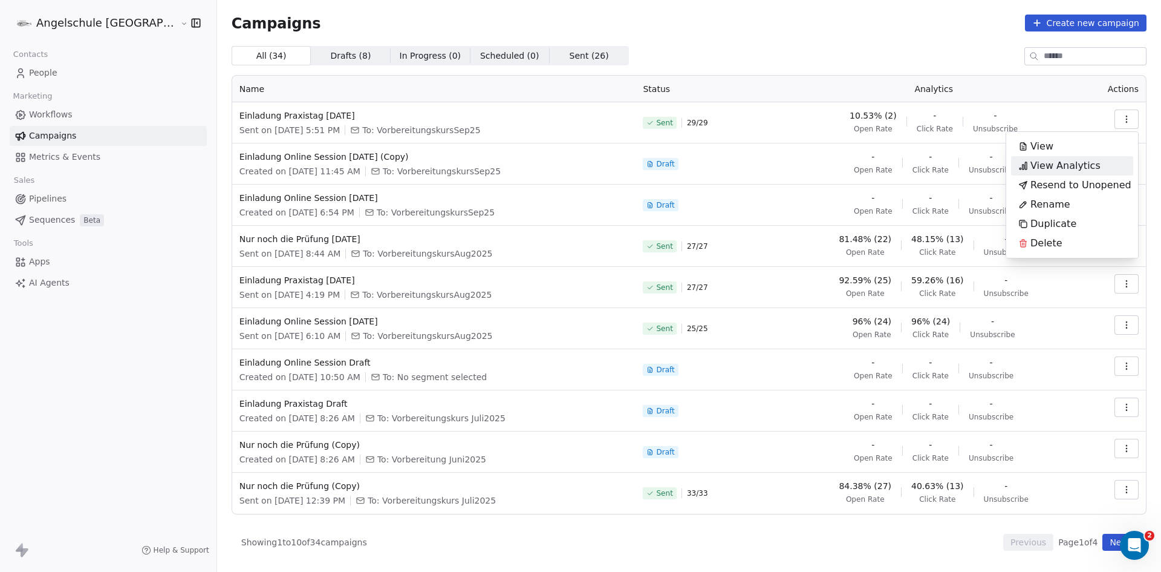
click at [1065, 159] on span "View Analytics" at bounding box center [1066, 165] width 70 height 15
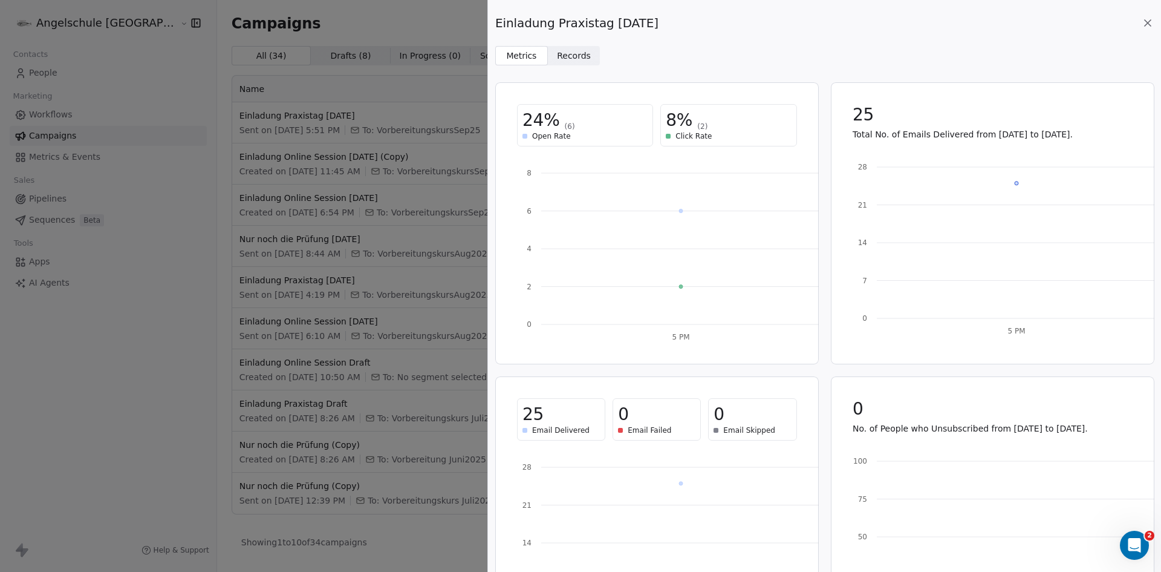
click at [1149, 22] on icon at bounding box center [1148, 23] width 6 height 6
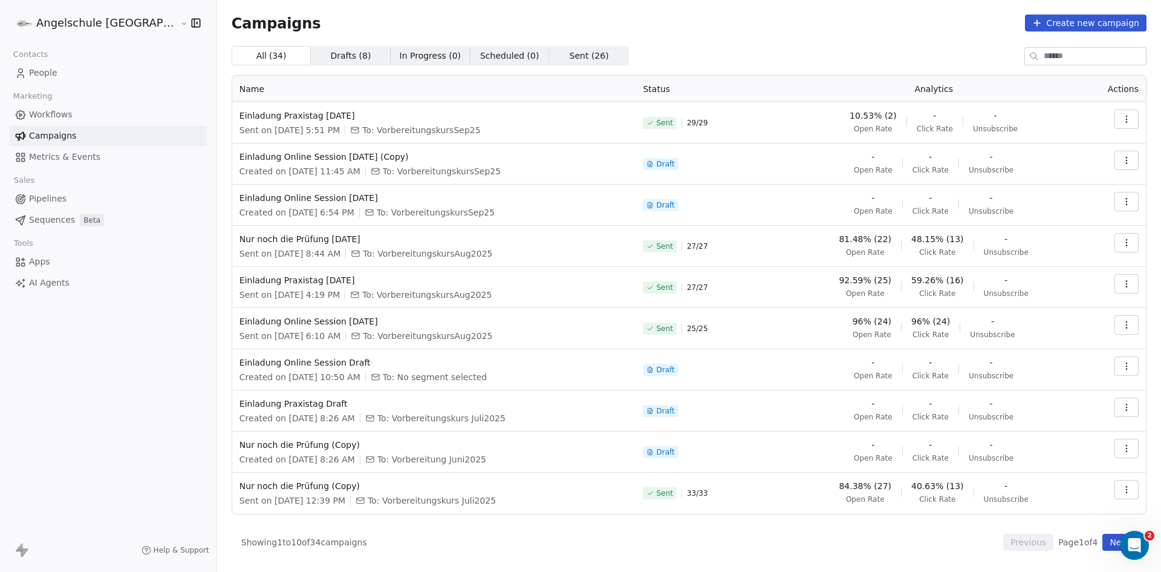
click at [1129, 119] on icon "button" at bounding box center [1127, 119] width 10 height 10
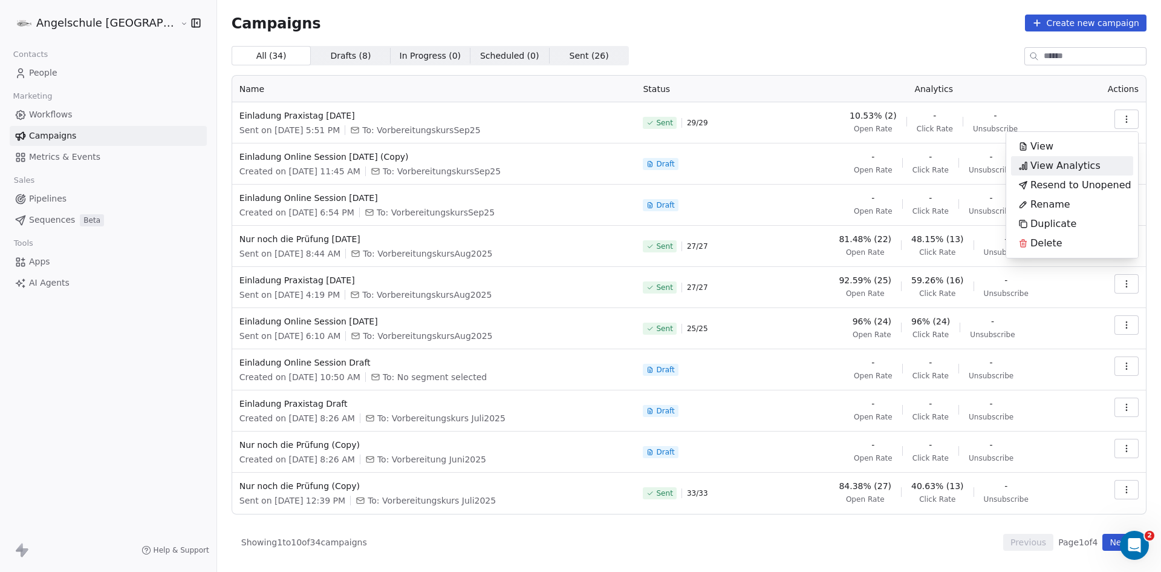
click at [42, 70] on html "Angelschule Bayern Contacts People Marketing Workflows Campaigns Metrics & Even…" at bounding box center [580, 286] width 1161 height 572
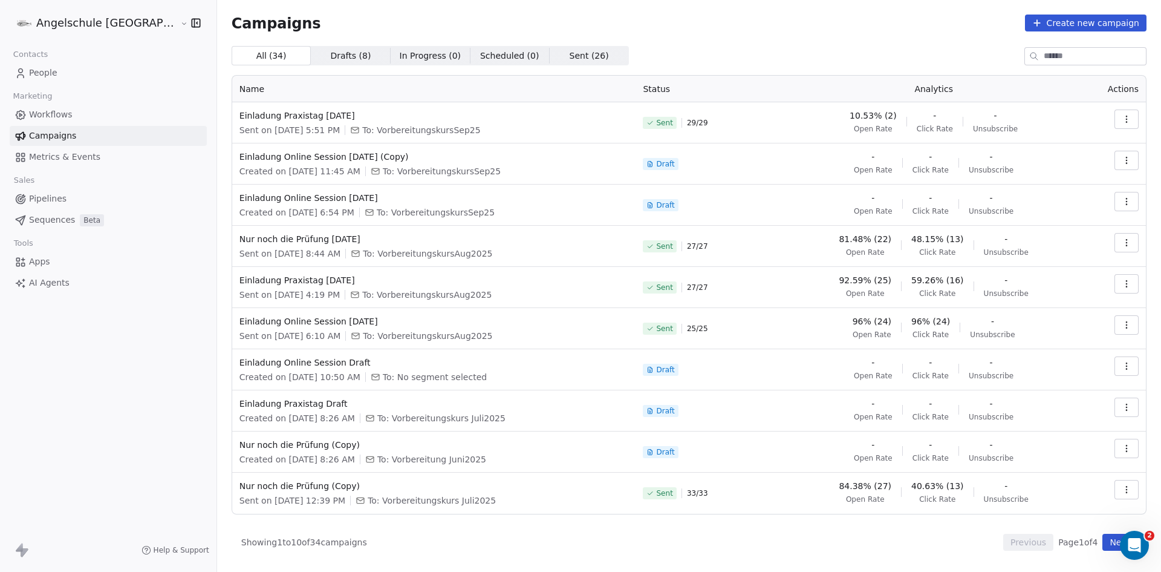
click at [42, 70] on span "People" at bounding box center [43, 73] width 28 height 13
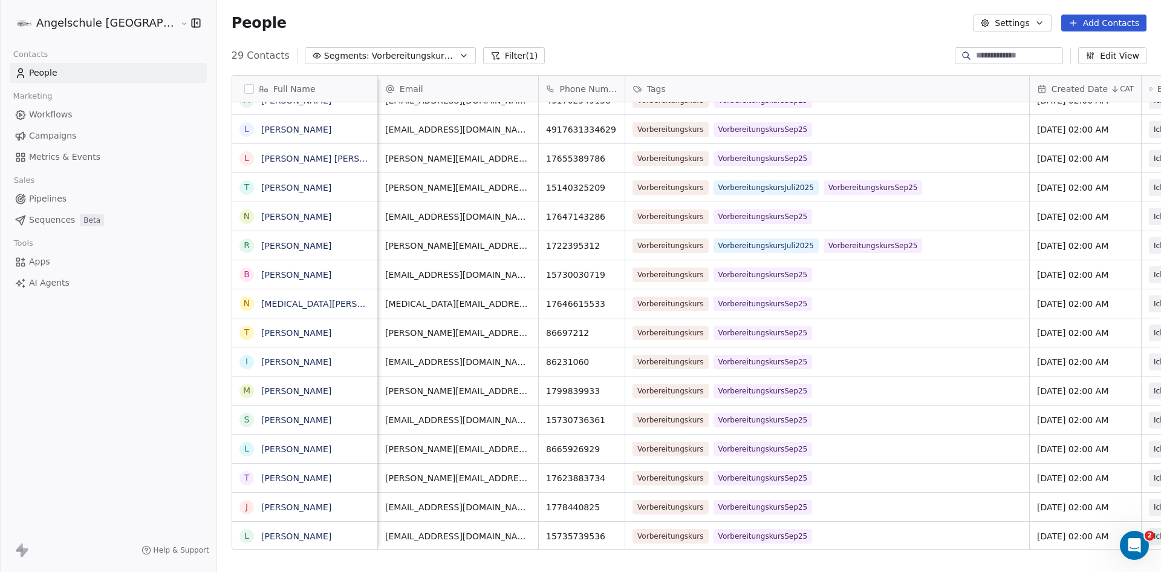
scroll to position [9, 256]
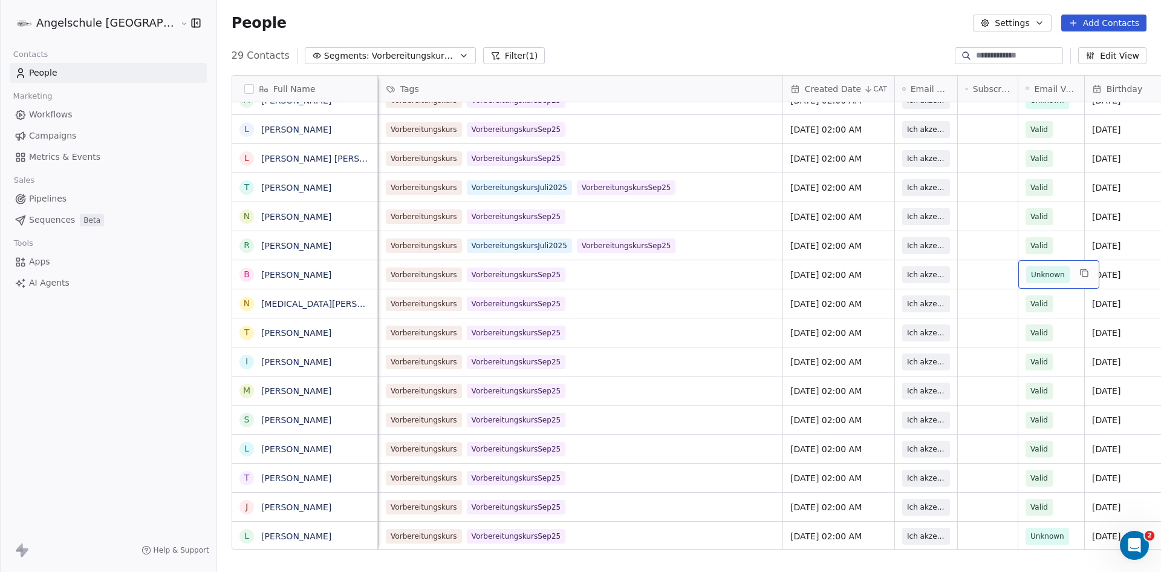
click at [1019, 261] on div "Unknown" at bounding box center [1059, 274] width 81 height 28
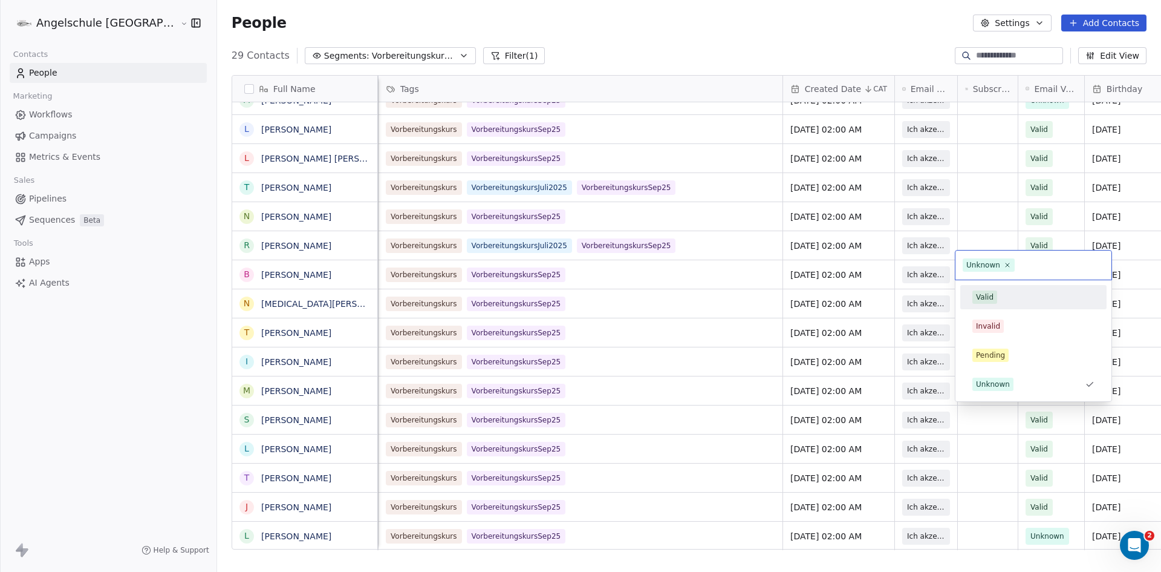
click at [979, 289] on div "Valid" at bounding box center [1033, 296] width 137 height 19
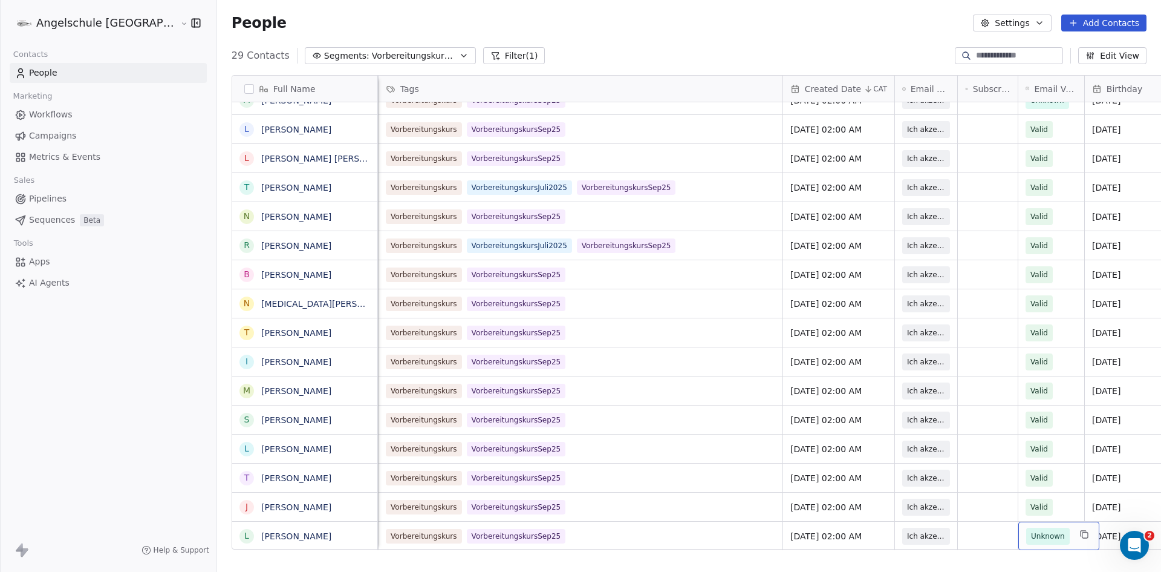
click at [1019, 526] on div "Unknown" at bounding box center [1059, 535] width 81 height 28
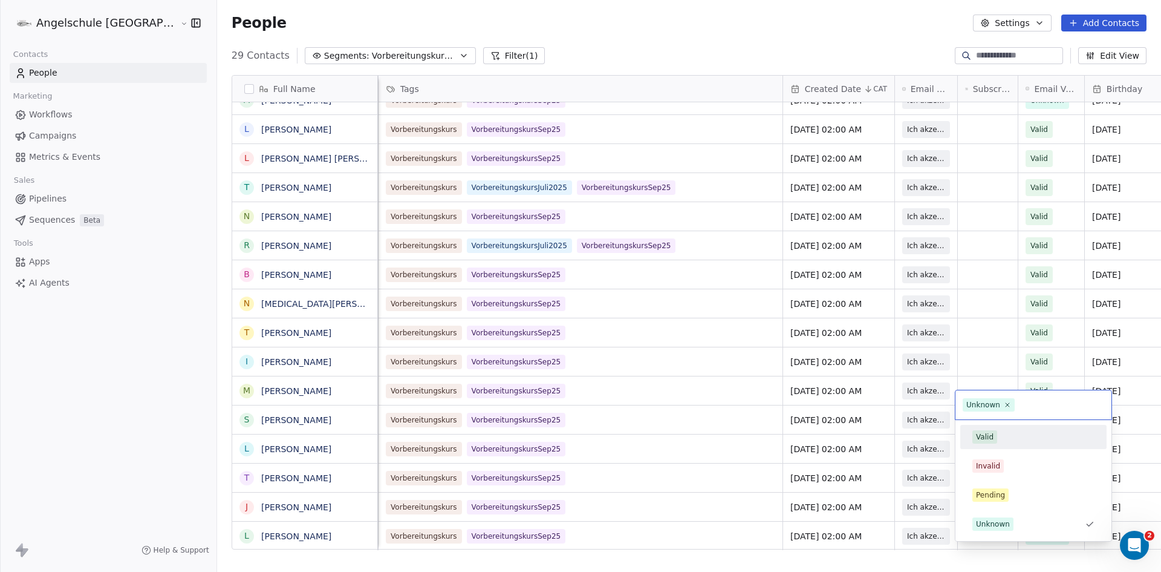
click at [986, 435] on div "Valid" at bounding box center [985, 436] width 18 height 11
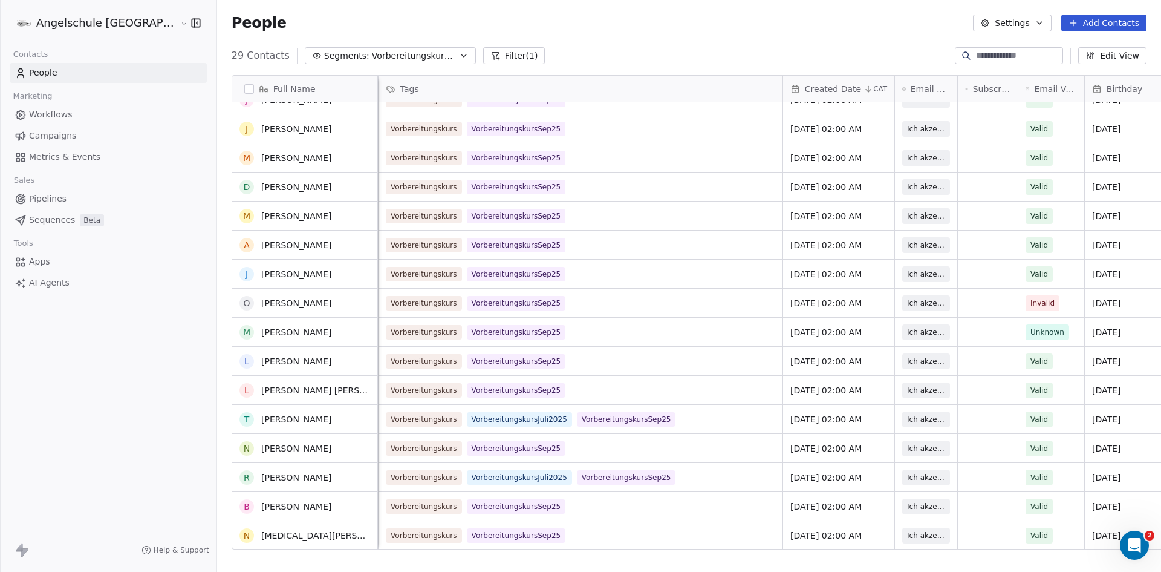
scroll to position [152, 0]
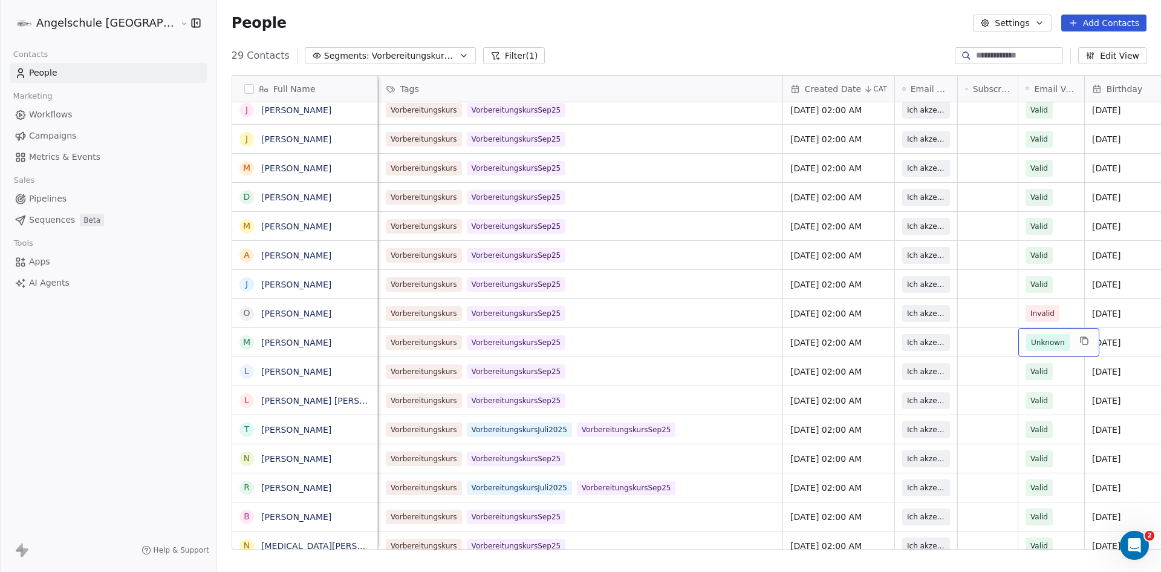
click at [1019, 328] on div "Unknown" at bounding box center [1059, 342] width 81 height 28
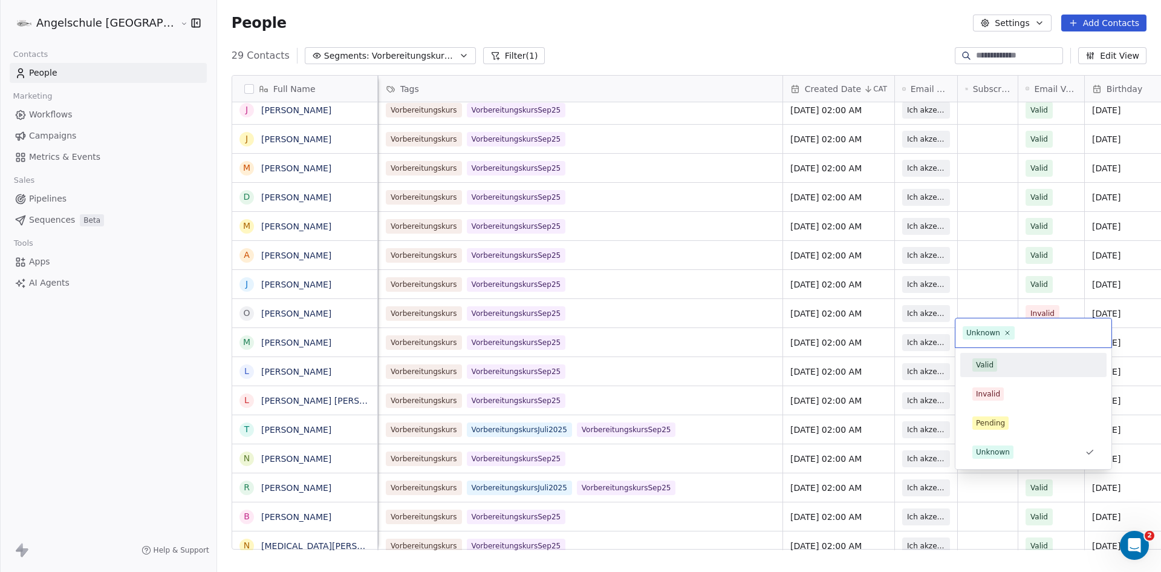
click at [988, 365] on div "Valid" at bounding box center [985, 364] width 18 height 11
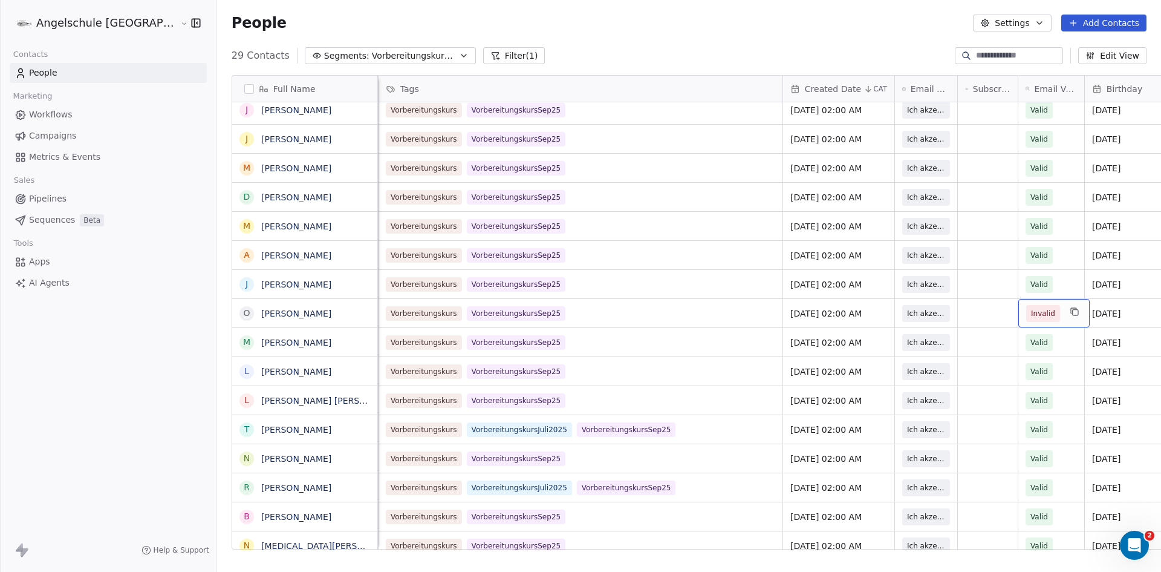
click at [1019, 300] on div "Invalid" at bounding box center [1054, 313] width 71 height 28
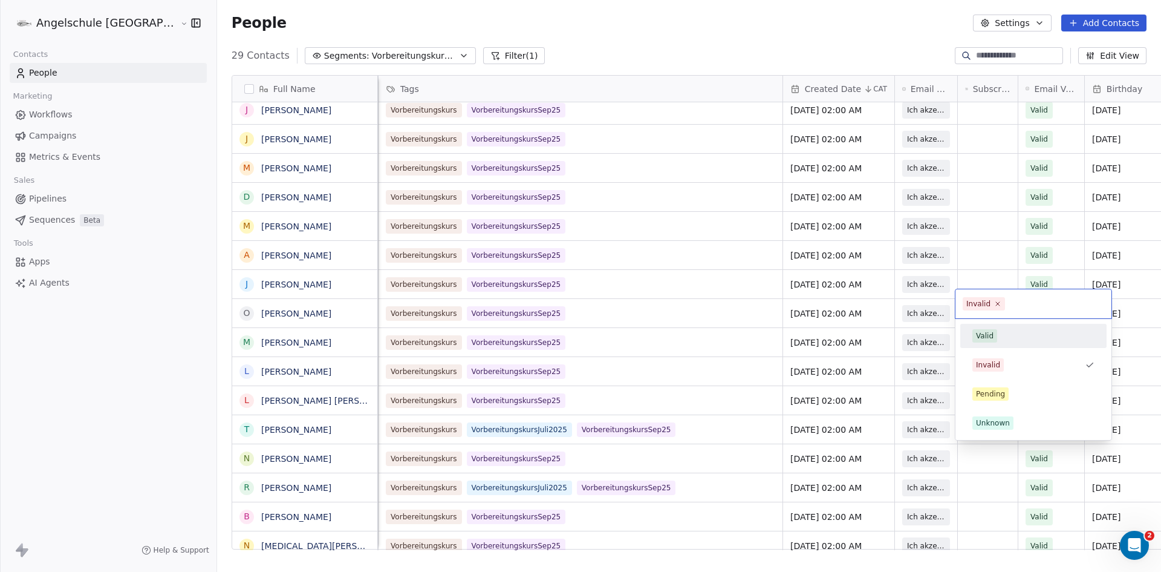
click at [988, 334] on div "Valid" at bounding box center [985, 335] width 18 height 11
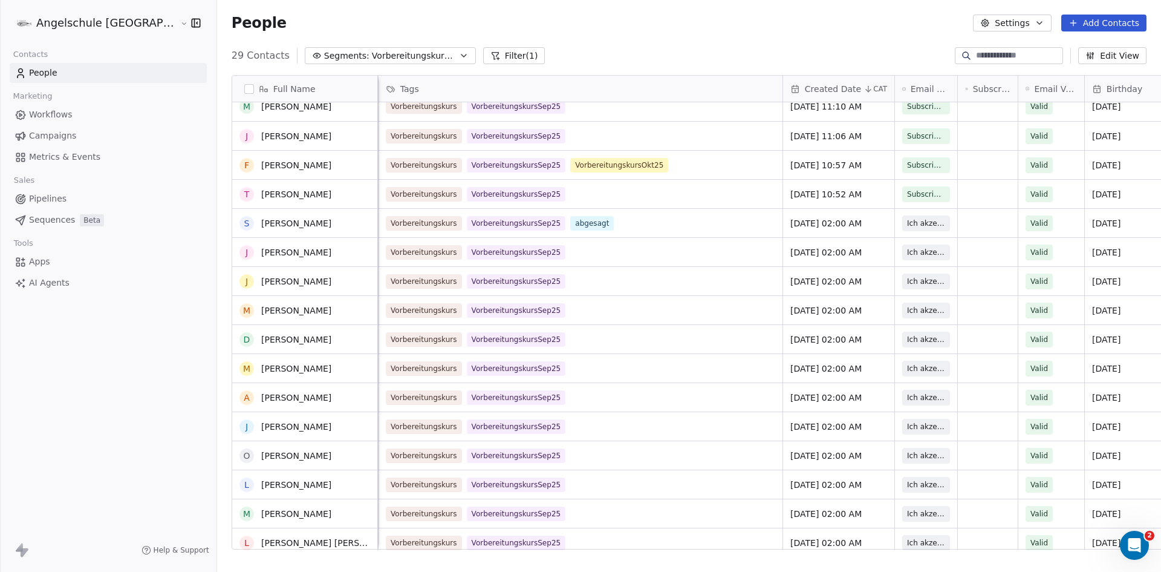
scroll to position [0, 0]
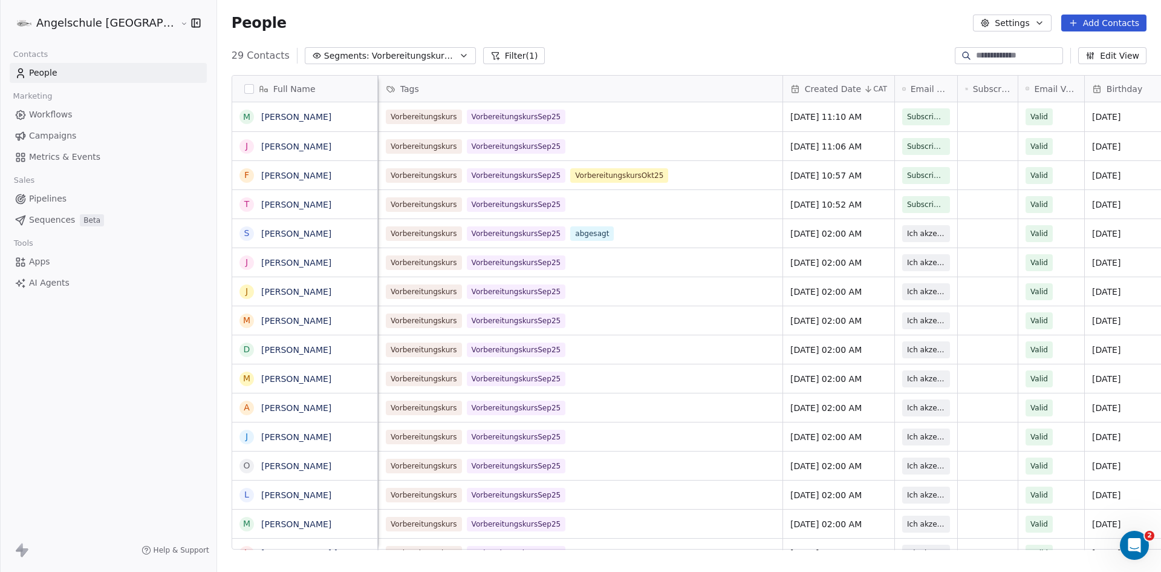
click at [45, 135] on span "Campaigns" at bounding box center [52, 135] width 47 height 13
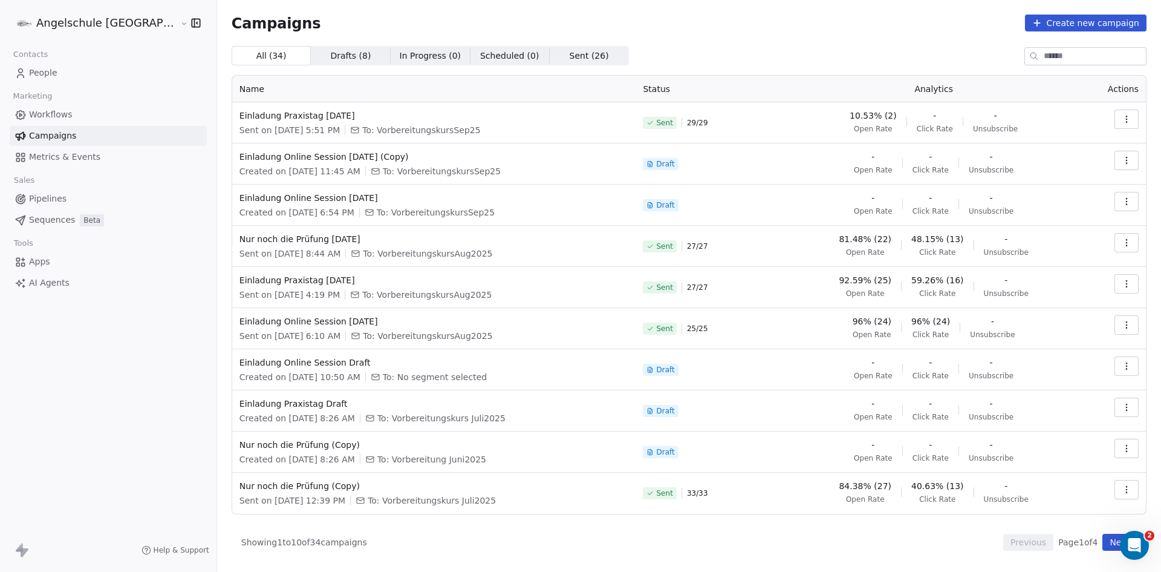
click at [1127, 119] on icon "button" at bounding box center [1126, 119] width 1 height 1
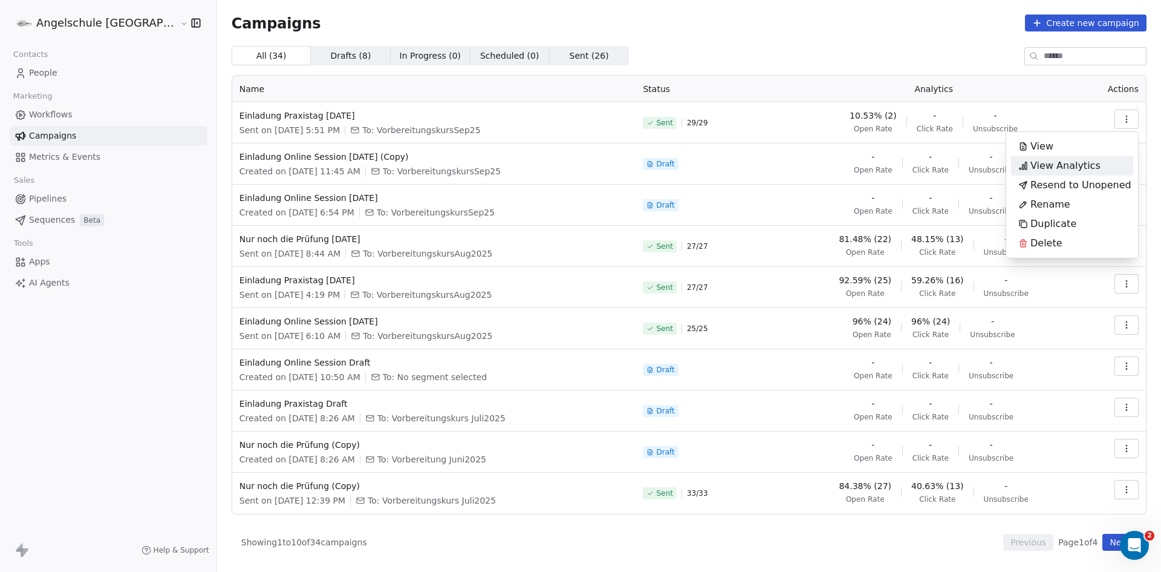
click at [1083, 160] on span "View Analytics" at bounding box center [1066, 165] width 70 height 15
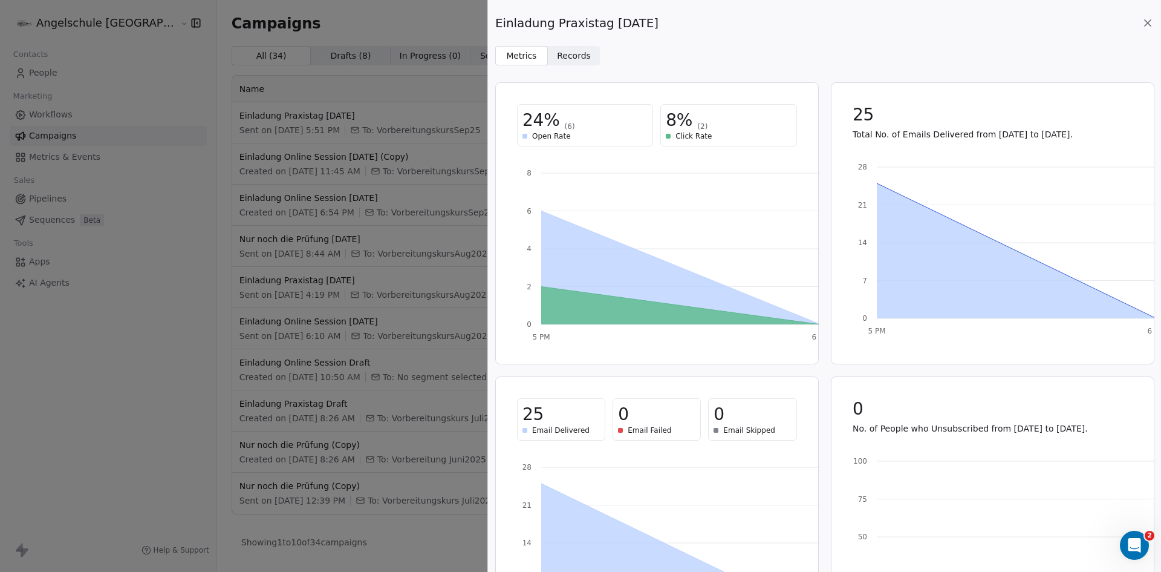
click at [566, 54] on span "Records" at bounding box center [574, 56] width 34 height 13
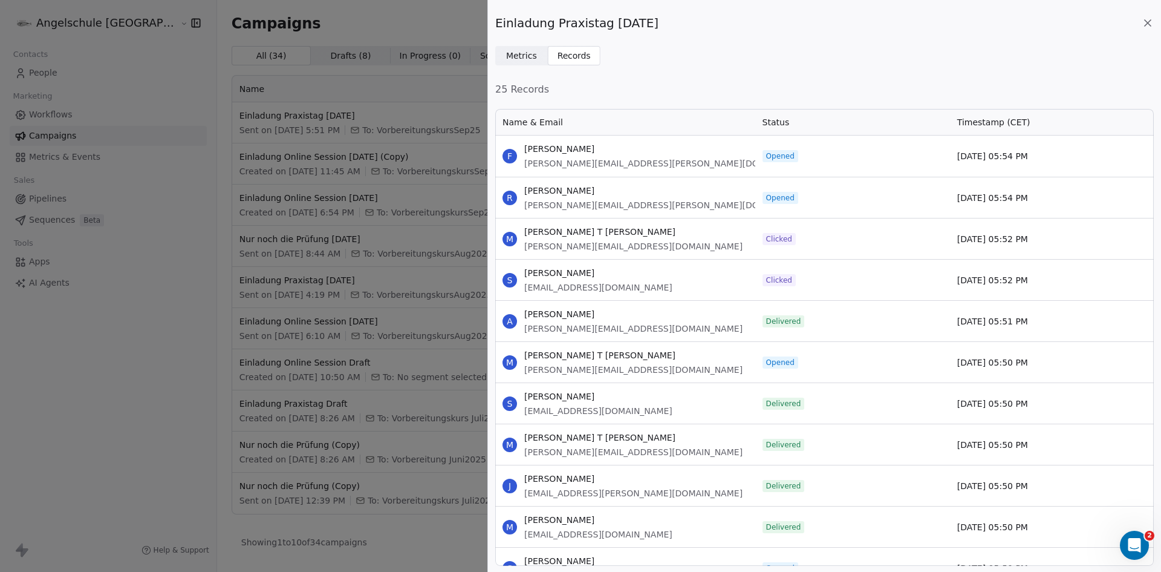
click at [1147, 24] on icon at bounding box center [1148, 23] width 6 height 6
